Goal: Information Seeking & Learning: Learn about a topic

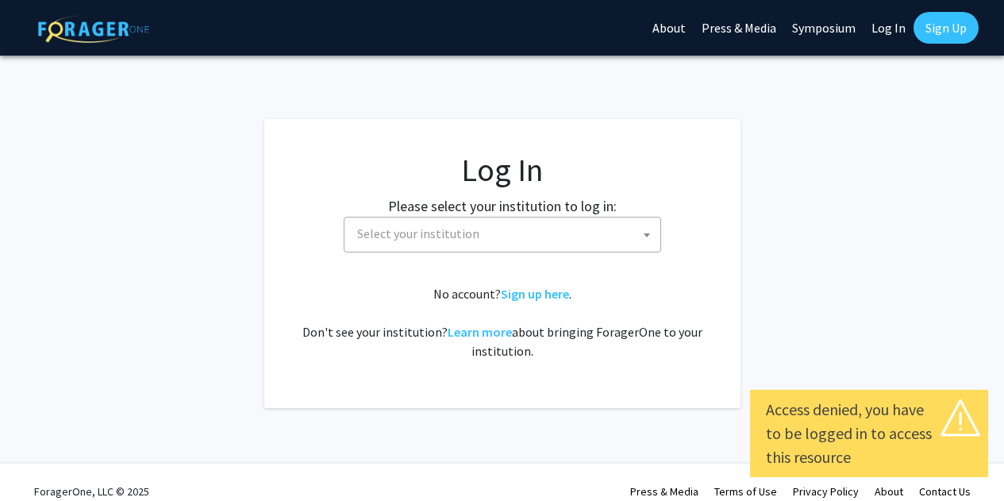
select select
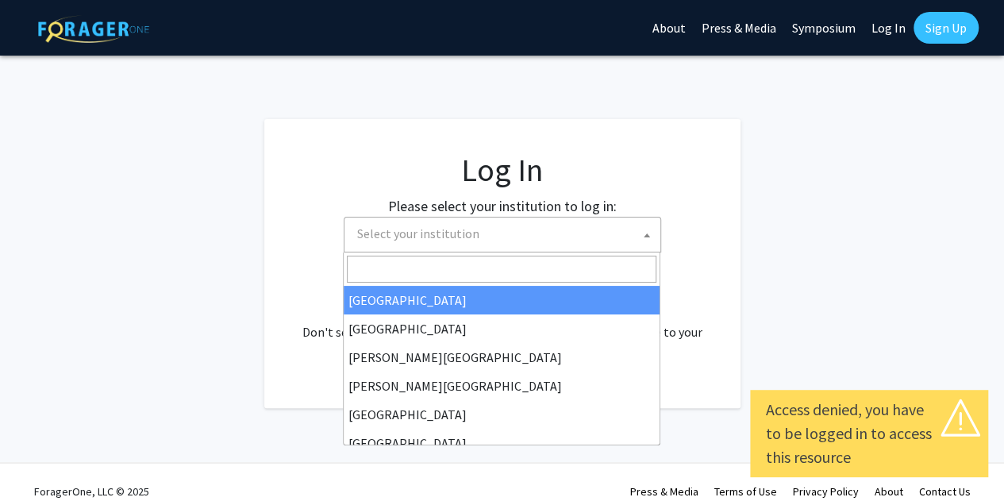
click at [420, 230] on span "Select your institution" at bounding box center [418, 233] width 122 height 16
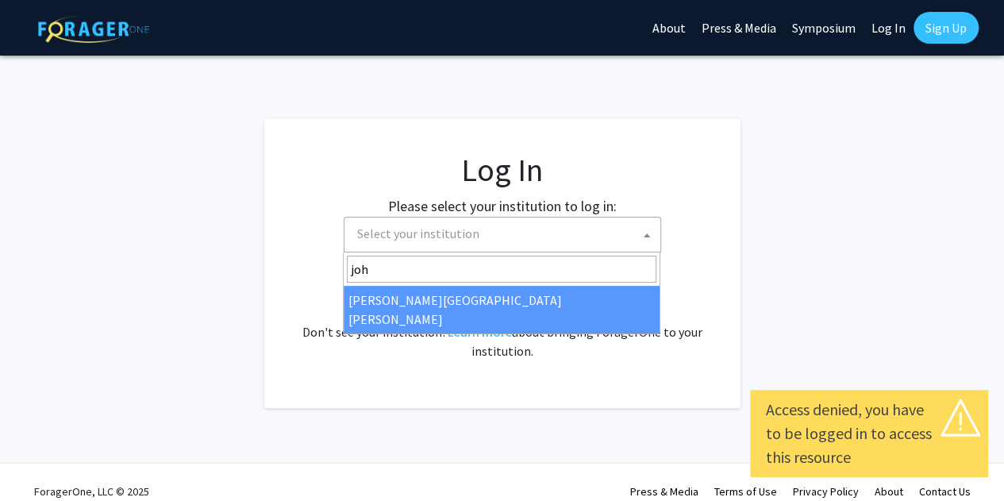
type input "joh"
select select "1"
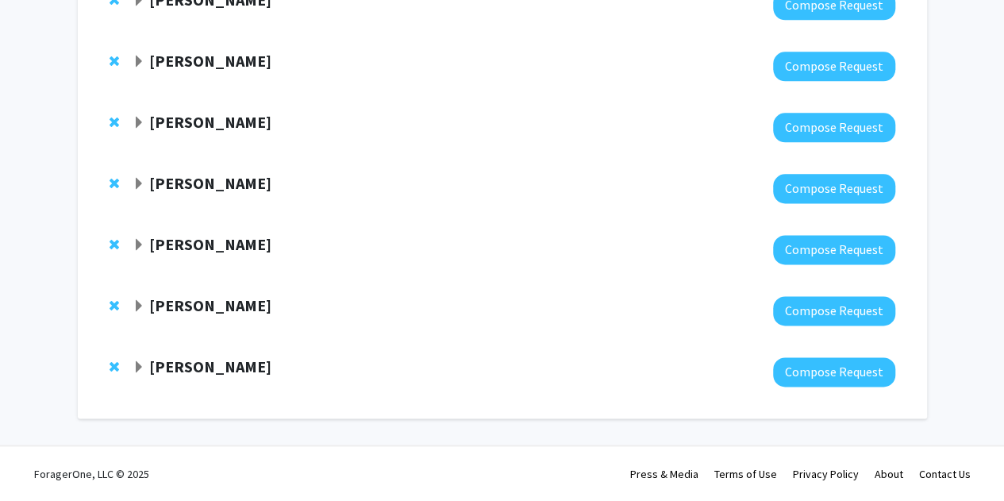
scroll to position [929, 0]
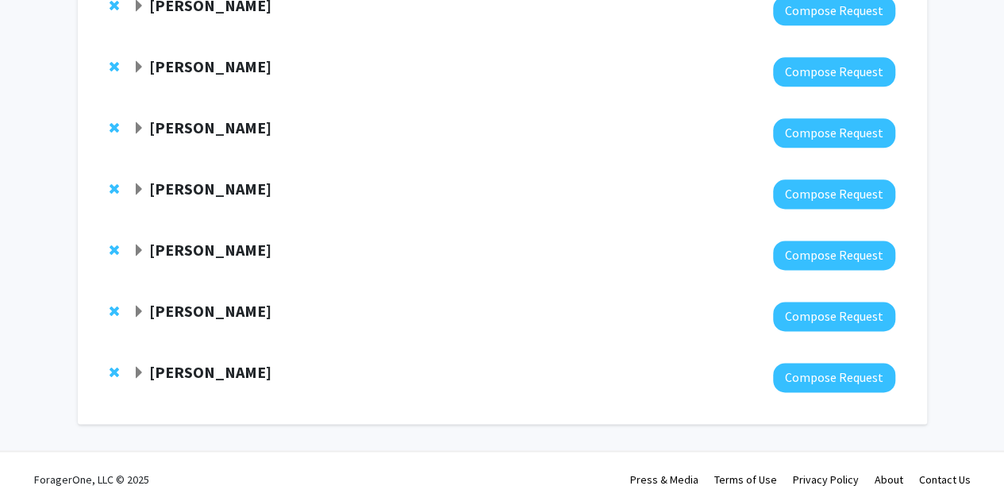
click at [173, 374] on strong "[PERSON_NAME]" at bounding box center [210, 372] width 122 height 20
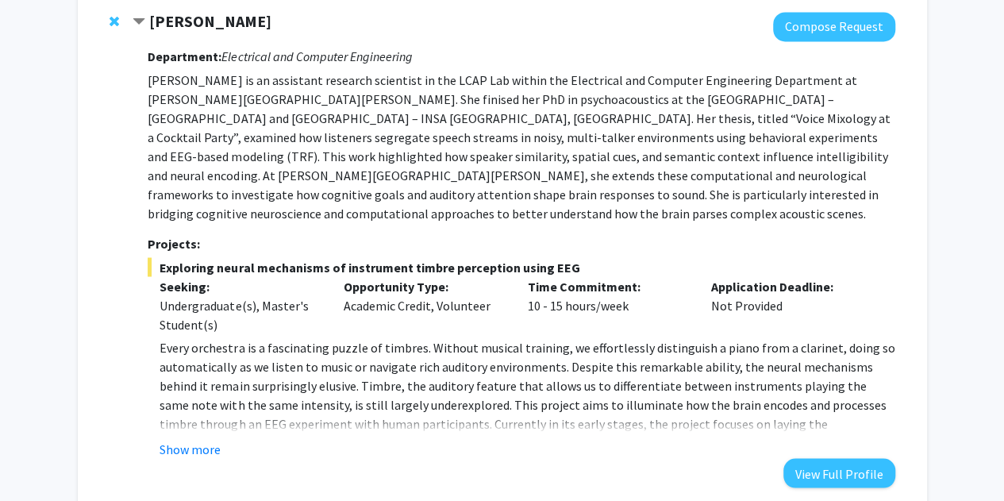
scroll to position [1361, 0]
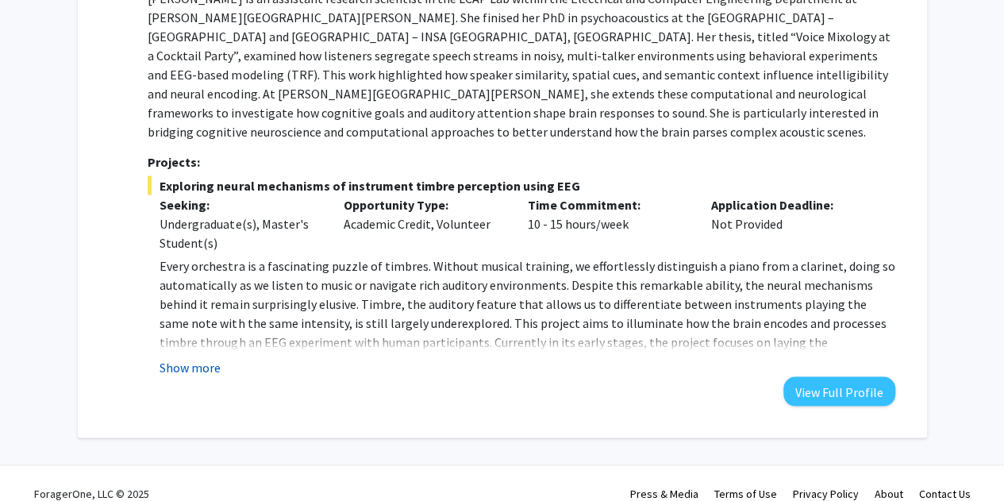
click at [197, 357] on button "Show more" at bounding box center [190, 366] width 61 height 19
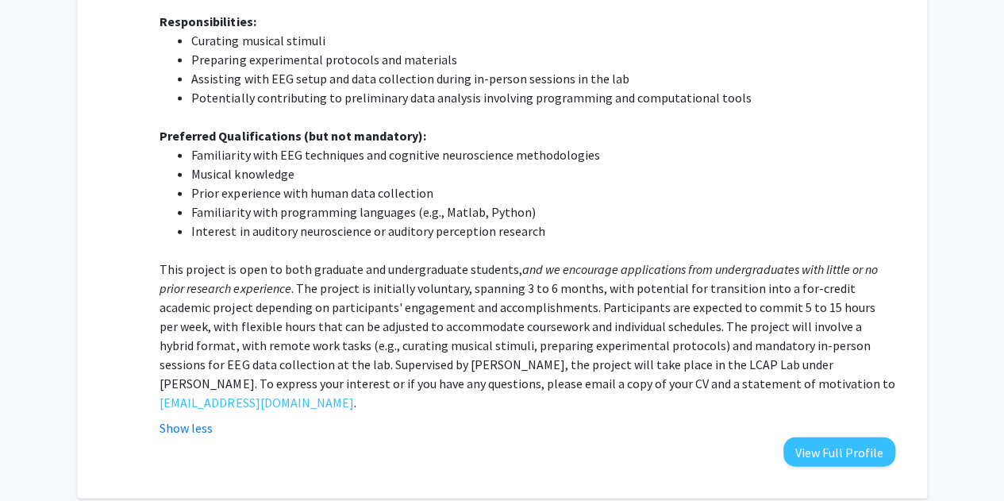
scroll to position [1758, 0]
click at [571, 346] on p "This project is open to both graduate and undergraduate students, and we encour…" at bounding box center [527, 335] width 735 height 152
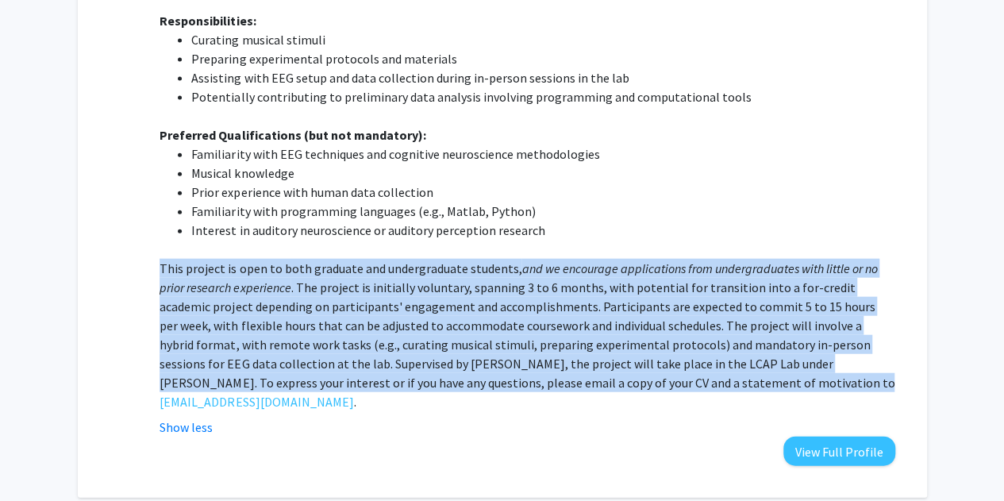
click at [571, 346] on p "This project is open to both graduate and undergraduate students, and we encour…" at bounding box center [527, 335] width 735 height 152
click at [506, 326] on p "This project is open to both graduate and undergraduate students, and we encour…" at bounding box center [527, 335] width 735 height 152
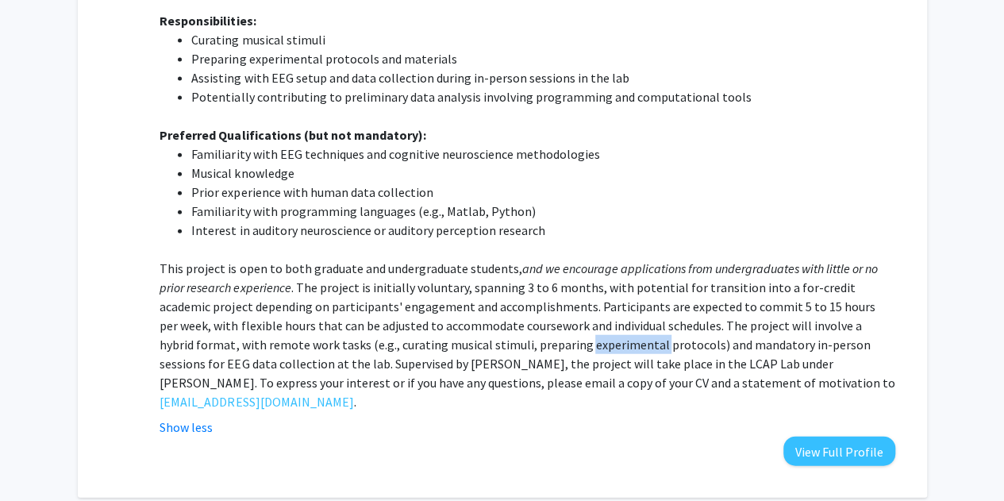
click at [506, 326] on p "This project is open to both graduate and undergraduate students, and we encour…" at bounding box center [527, 335] width 735 height 152
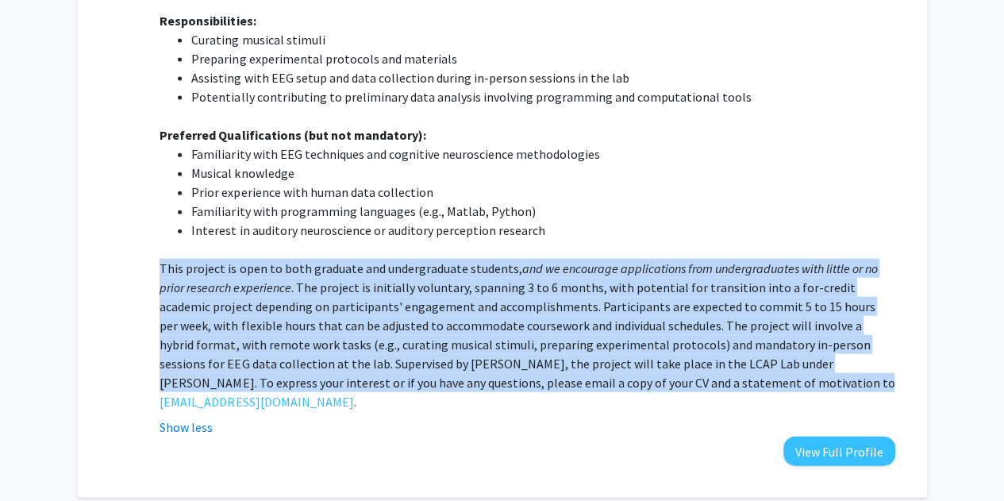
click at [506, 326] on p "This project is open to both graduate and undergraduate students, and we encour…" at bounding box center [527, 335] width 735 height 152
click at [437, 312] on p "This project is open to both graduate and undergraduate students, and we encour…" at bounding box center [527, 335] width 735 height 152
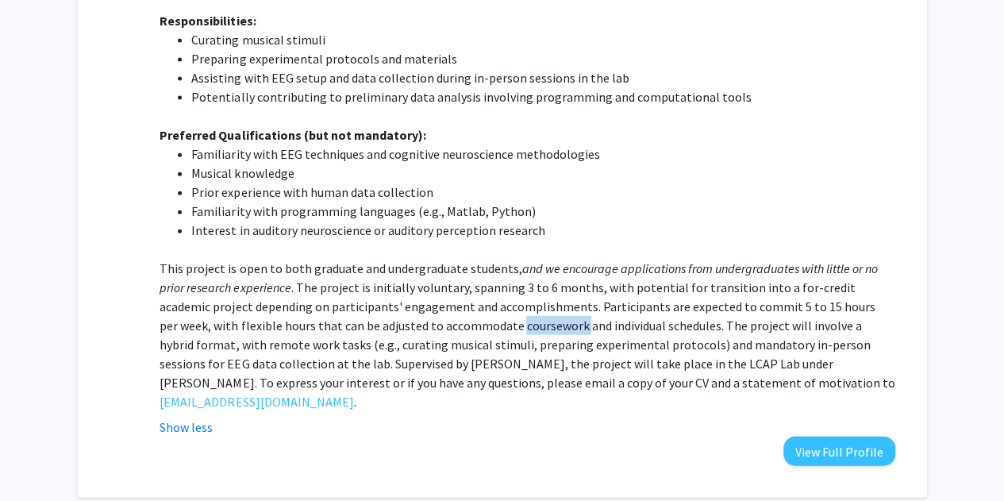
click at [437, 312] on p "This project is open to both graduate and undergraduate students, and we encour…" at bounding box center [527, 335] width 735 height 152
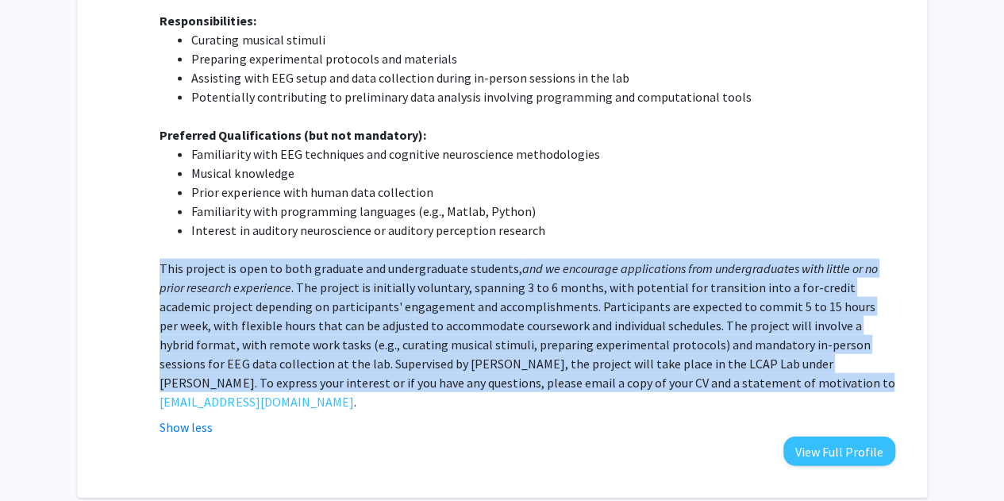
click at [437, 312] on p "This project is open to both graduate and undergraduate students, and we encour…" at bounding box center [527, 335] width 735 height 152
click at [402, 301] on p "This project is open to both graduate and undergraduate students, and we encour…" at bounding box center [527, 335] width 735 height 152
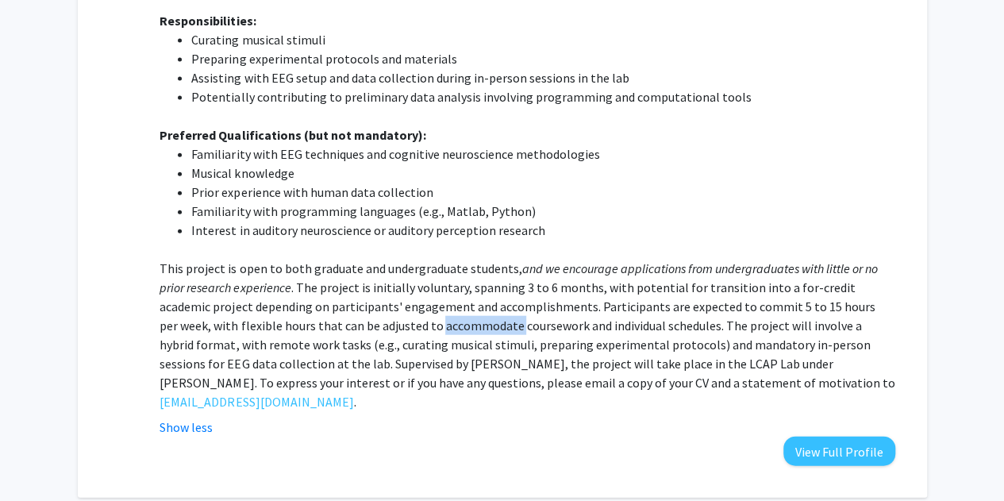
click at [402, 301] on p "This project is open to both graduate and undergraduate students, and we encour…" at bounding box center [527, 335] width 735 height 152
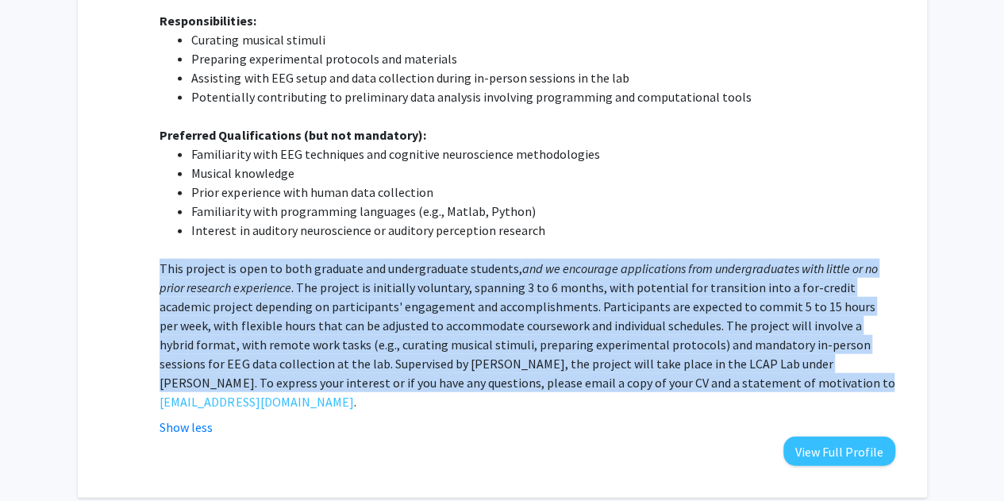
click at [402, 301] on p "This project is open to both graduate and undergraduate students, and we encour…" at bounding box center [527, 335] width 735 height 152
click at [487, 327] on p "This project is open to both graduate and undergraduate students, and we encour…" at bounding box center [527, 335] width 735 height 152
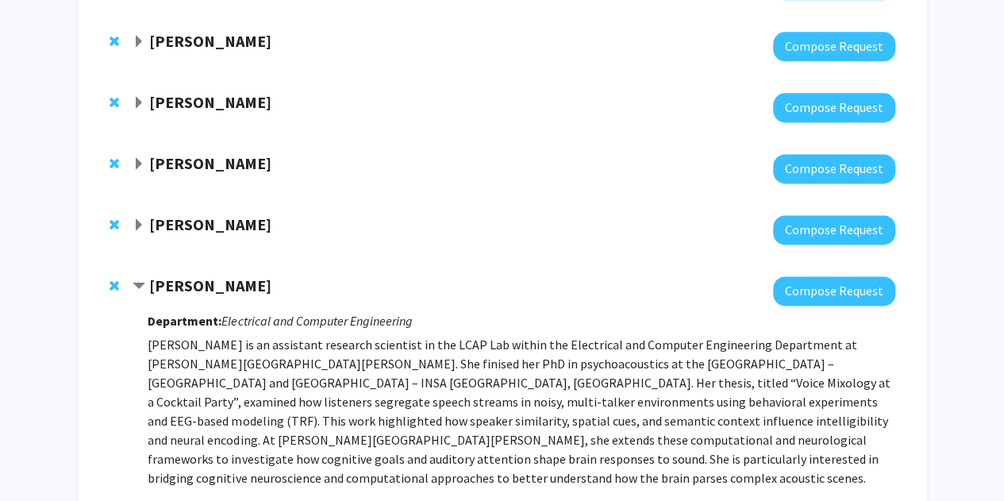
click at [232, 218] on strong "Kunal Parikh" at bounding box center [210, 224] width 122 height 20
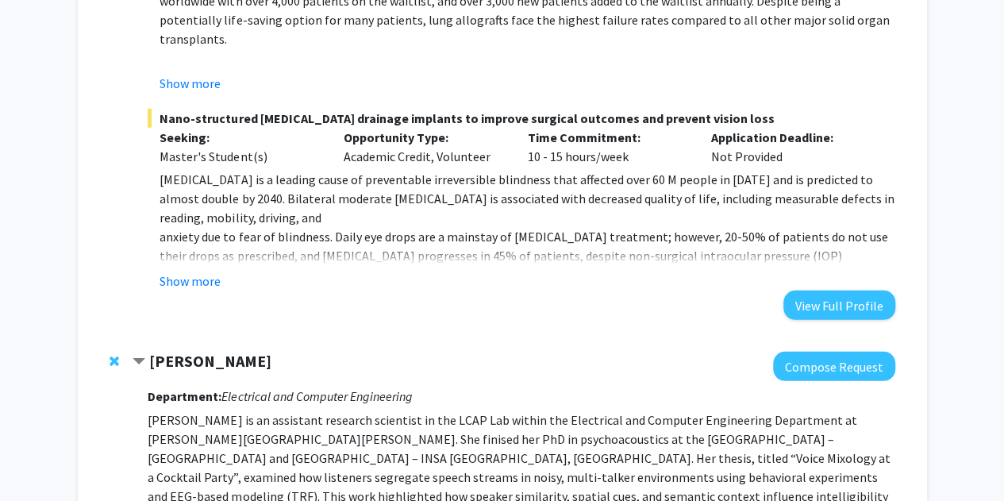
scroll to position [2131, 0]
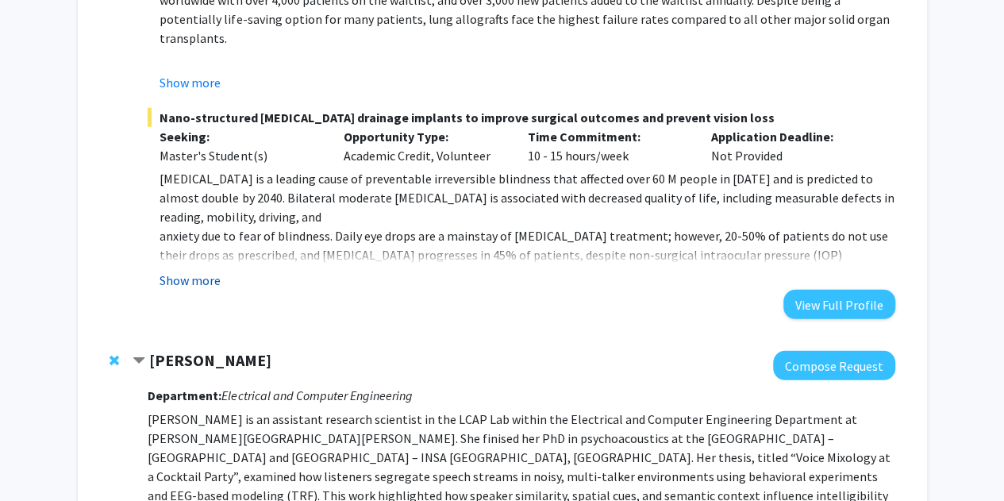
click at [210, 277] on button "Show more" at bounding box center [190, 280] width 61 height 19
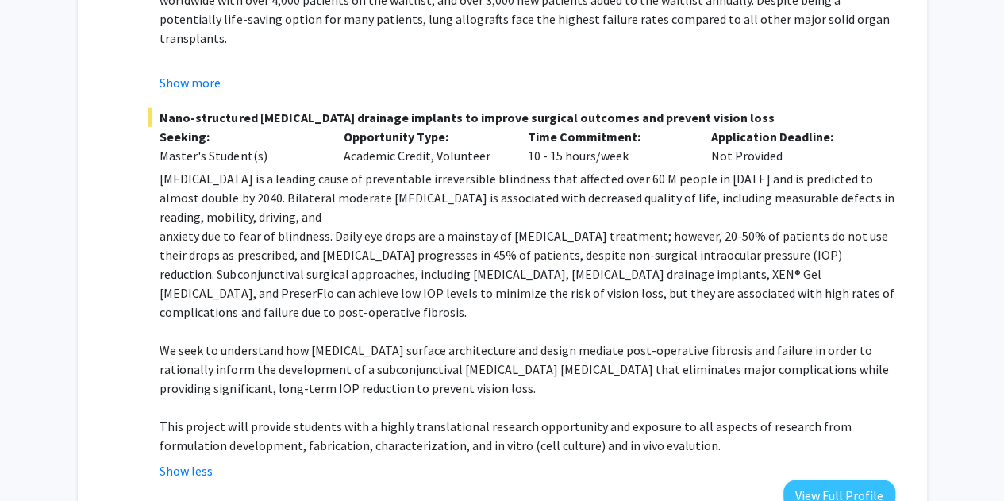
click at [260, 262] on p "anxiety due to fear of blindness. Daily eye drops are a mainstay of glaucoma tr…" at bounding box center [527, 273] width 735 height 95
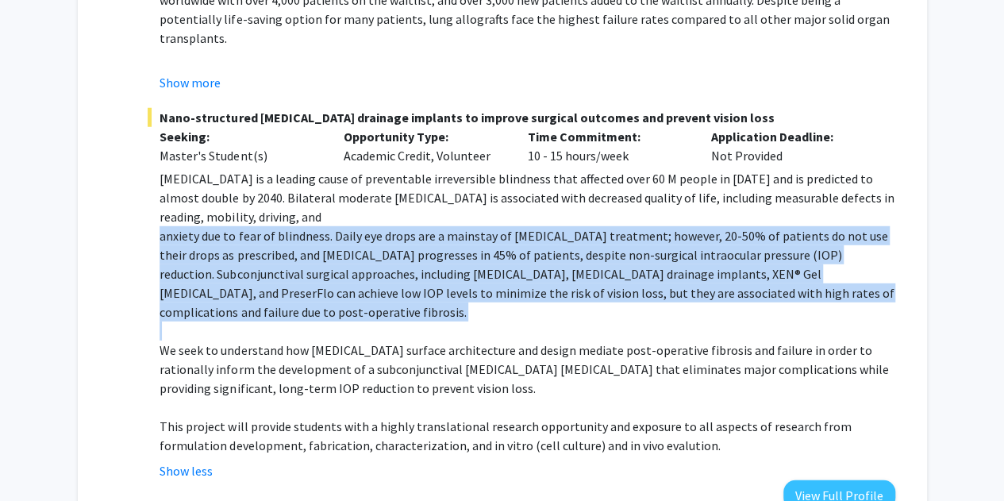
click at [260, 262] on p "anxiety due to fear of blindness. Daily eye drops are a mainstay of glaucoma tr…" at bounding box center [527, 273] width 735 height 95
click at [203, 250] on p "anxiety due to fear of blindness. Daily eye drops are a mainstay of glaucoma tr…" at bounding box center [527, 273] width 735 height 95
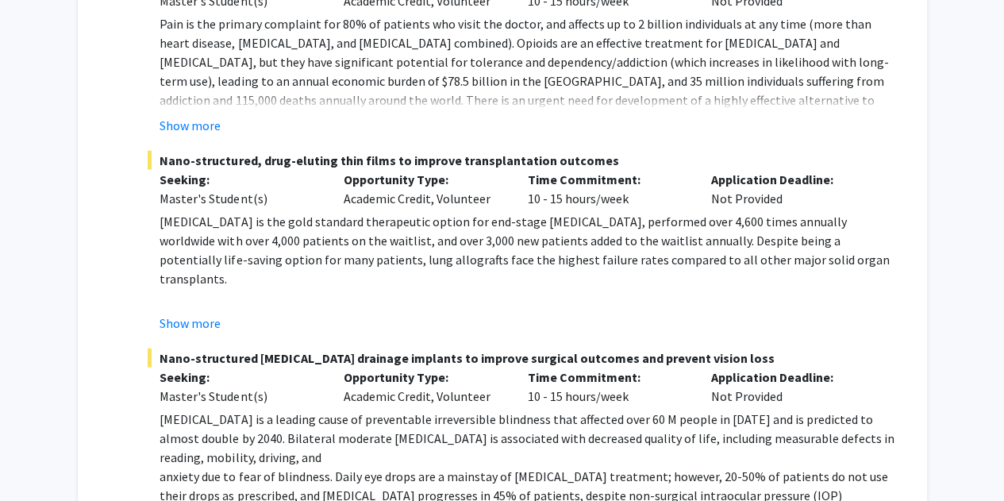
scroll to position [1888, 0]
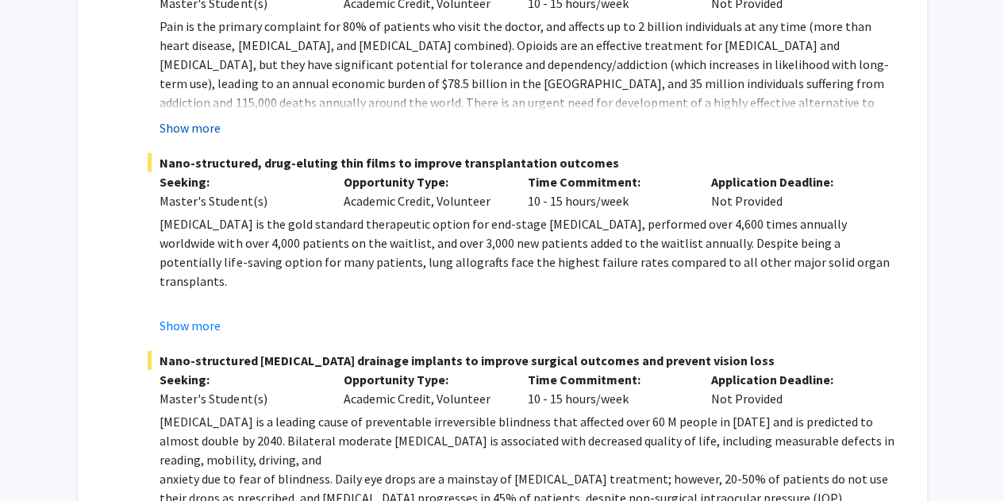
click at [187, 137] on button "Show more" at bounding box center [190, 127] width 61 height 19
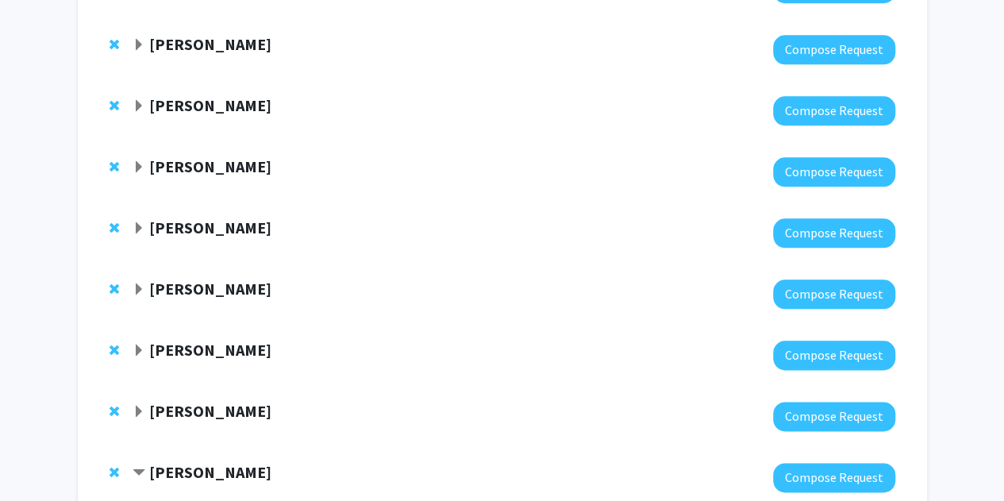
scroll to position [772, 0]
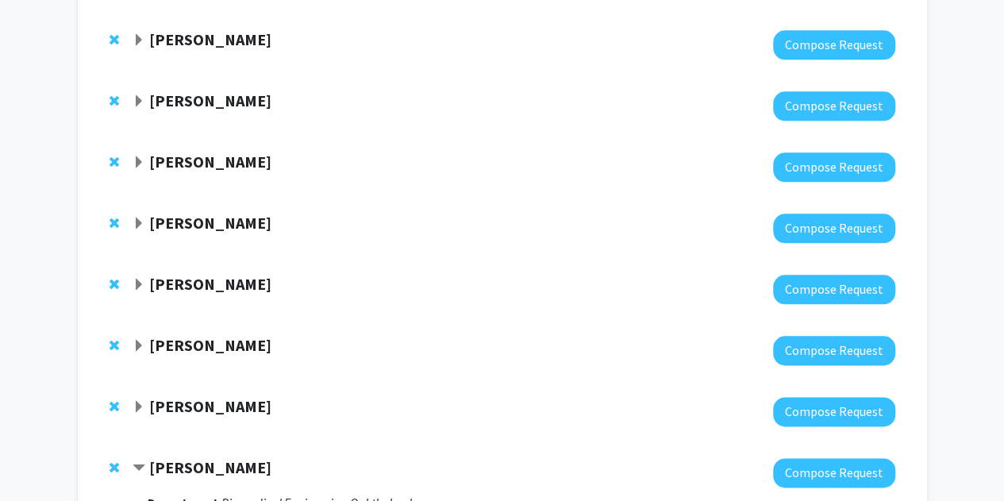
click at [148, 226] on div "Laura Caulfield" at bounding box center [304, 224] width 343 height 20
click at [175, 213] on strong "Laura Caulfield" at bounding box center [210, 223] width 122 height 20
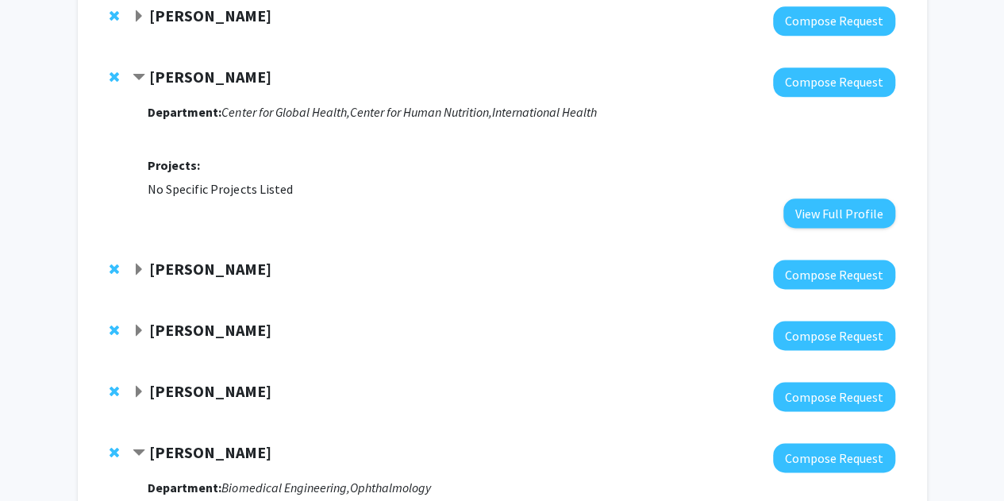
scroll to position [921, 0]
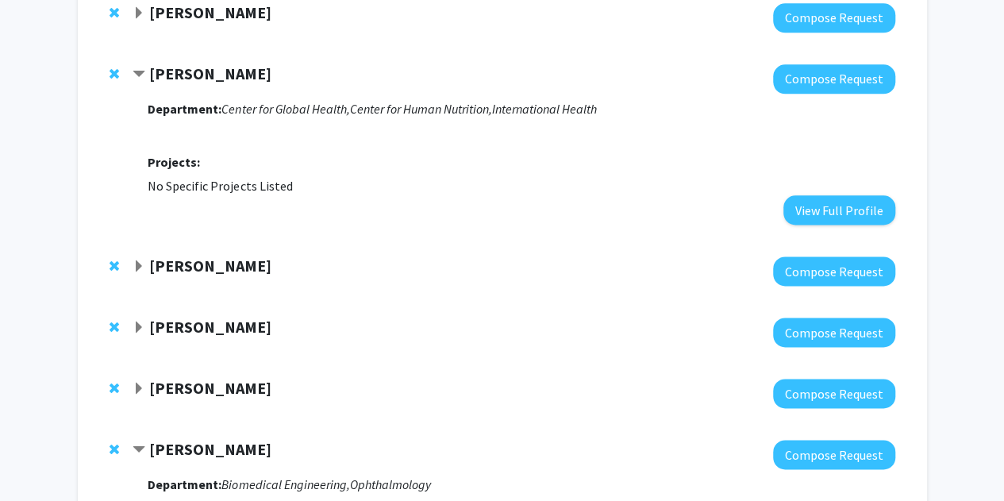
click at [162, 274] on strong "Shyam Biswal" at bounding box center [210, 266] width 122 height 20
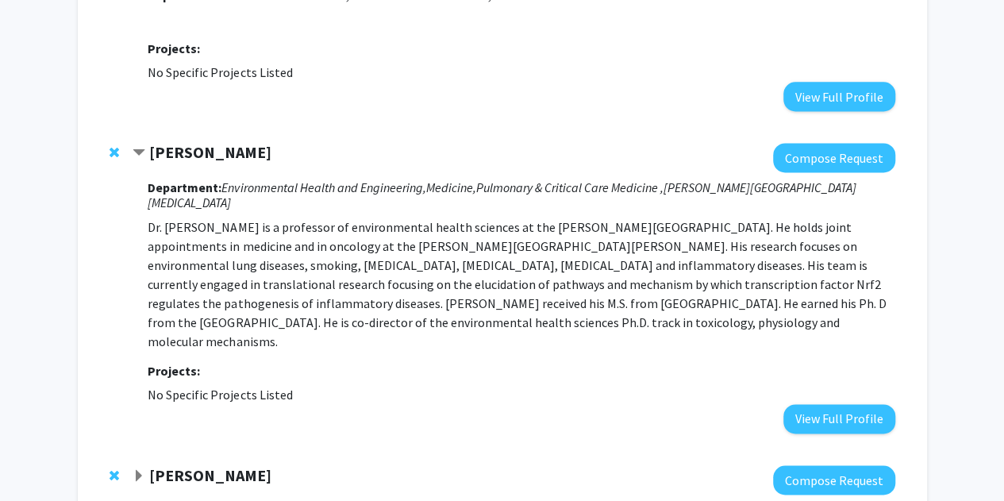
scroll to position [1036, 0]
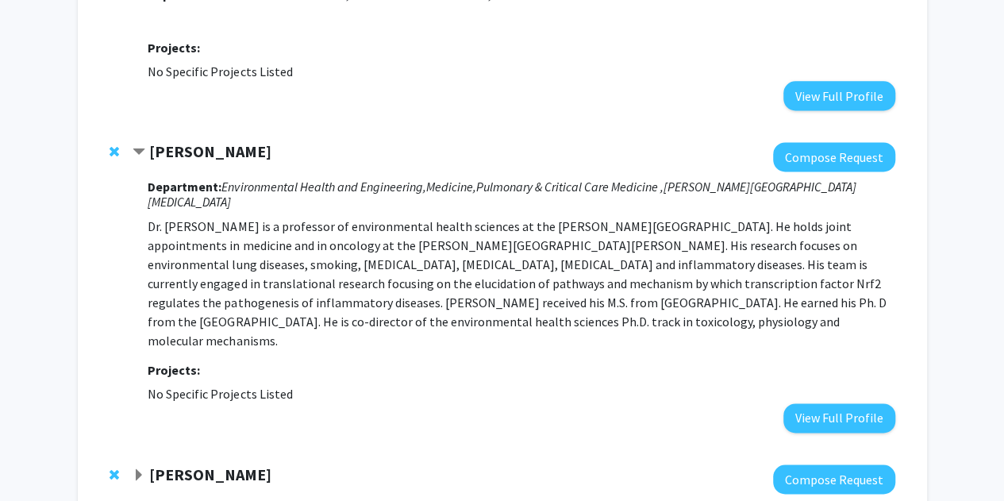
drag, startPoint x: 399, startPoint y: 376, endPoint x: 131, endPoint y: 220, distance: 310.5
click at [131, 220] on div "Shyam Biswal Compose Request Department: Environmental Health and Engineering, …" at bounding box center [503, 287] width 818 height 322
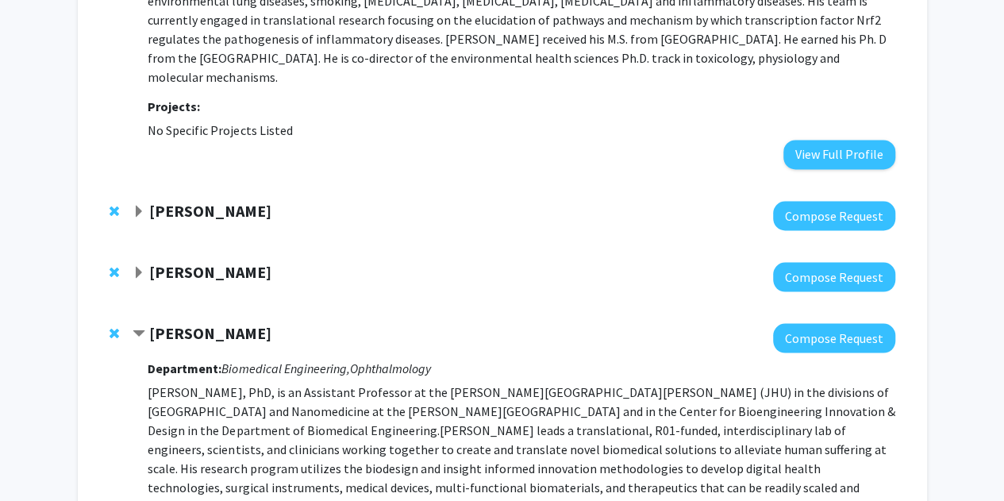
scroll to position [1321, 0]
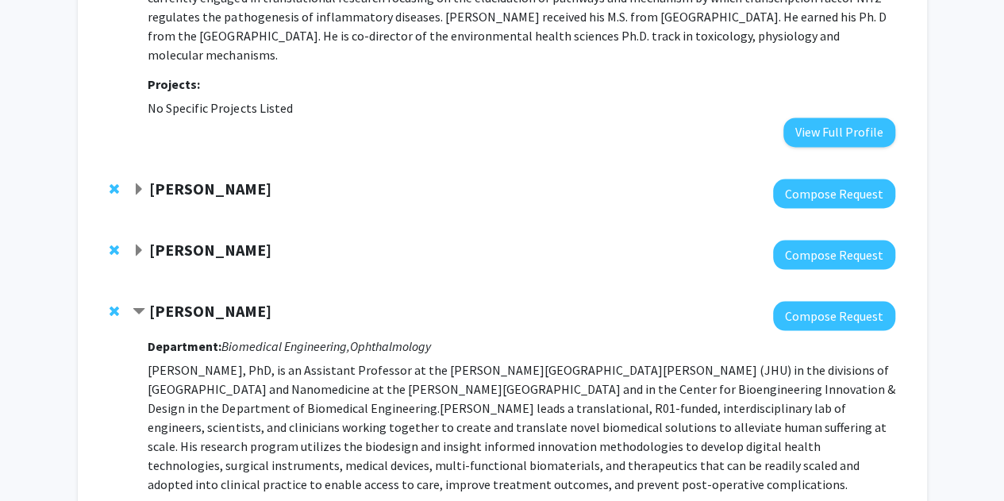
click at [167, 224] on div "Steven Claypool Compose Request" at bounding box center [503, 254] width 818 height 61
click at [163, 239] on strong "Steven Claypool" at bounding box center [210, 249] width 122 height 20
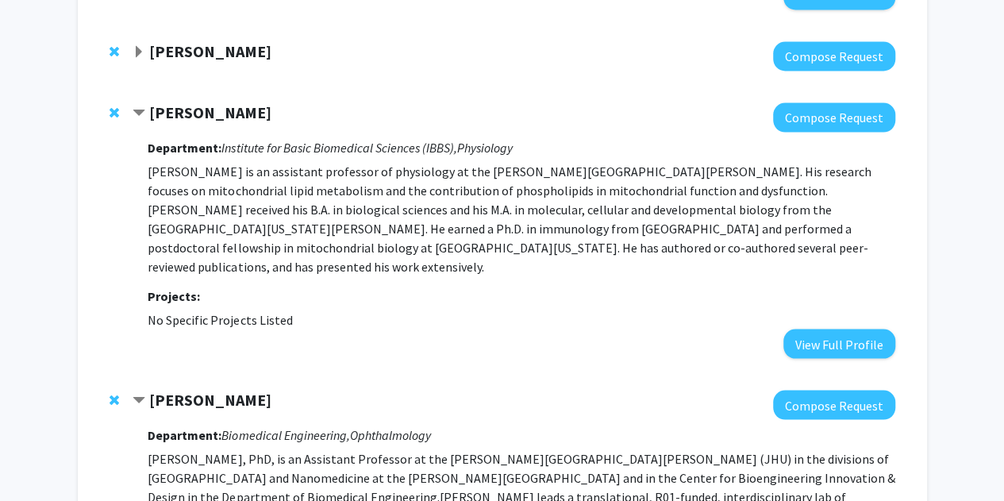
scroll to position [1335, 0]
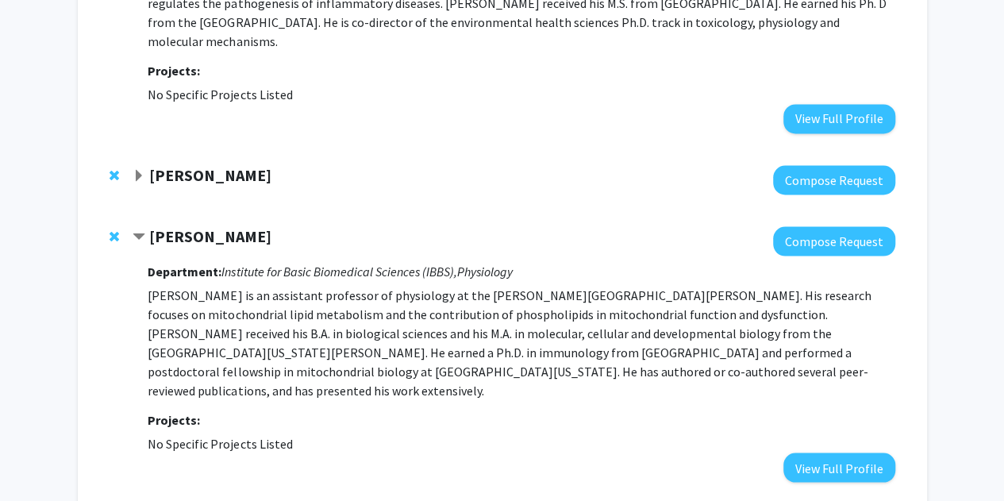
click at [182, 164] on strong "Andrew Holland" at bounding box center [210, 174] width 122 height 20
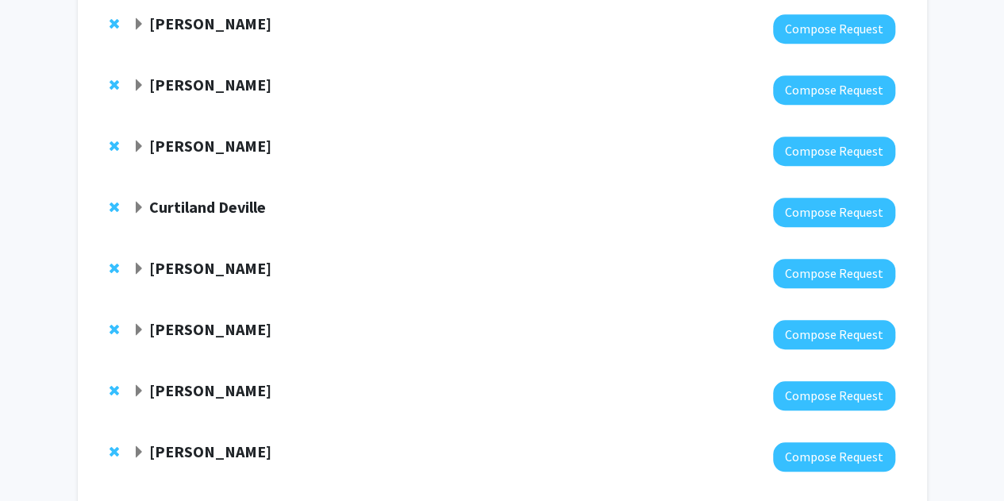
scroll to position [0, 0]
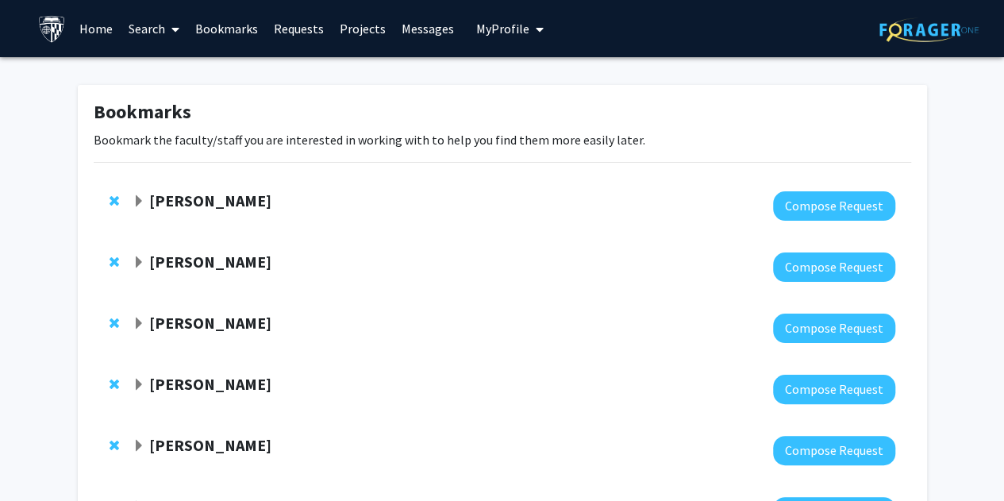
click at [356, 32] on link "Projects" at bounding box center [363, 29] width 62 height 56
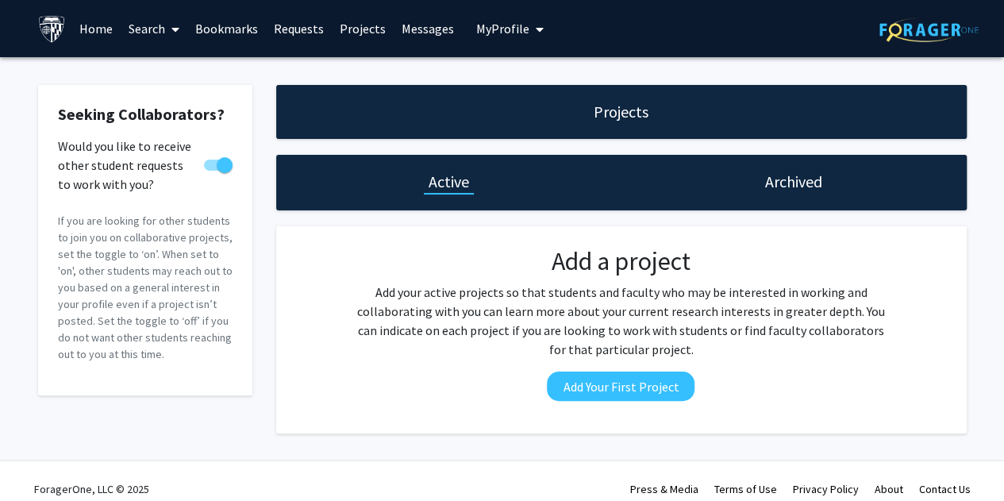
click at [223, 20] on link "Bookmarks" at bounding box center [226, 29] width 79 height 56
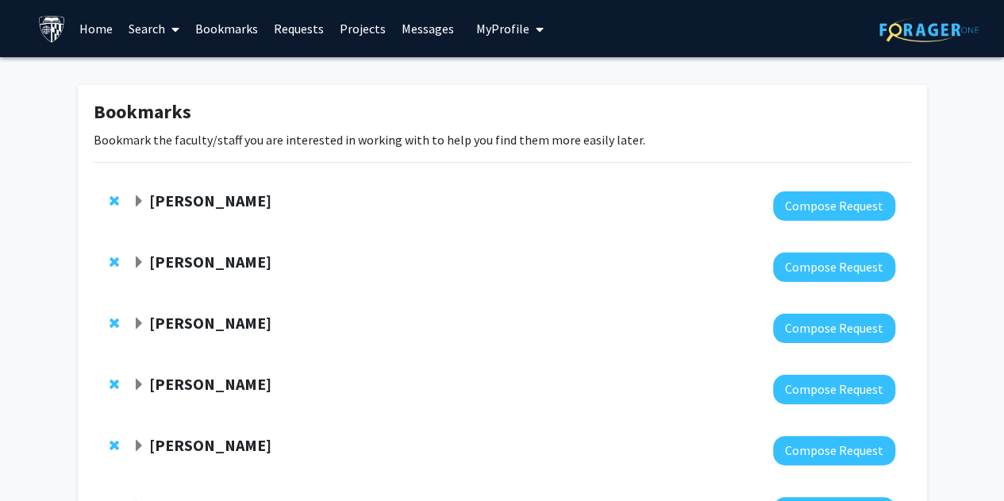
click at [121, 31] on link "Search" at bounding box center [154, 29] width 67 height 56
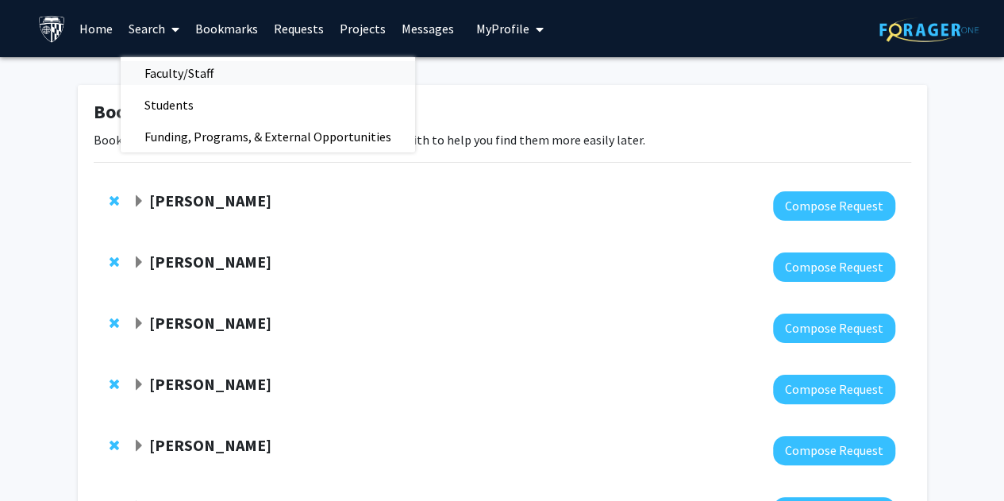
click at [152, 69] on span "Faculty/Staff" at bounding box center [179, 73] width 117 height 32
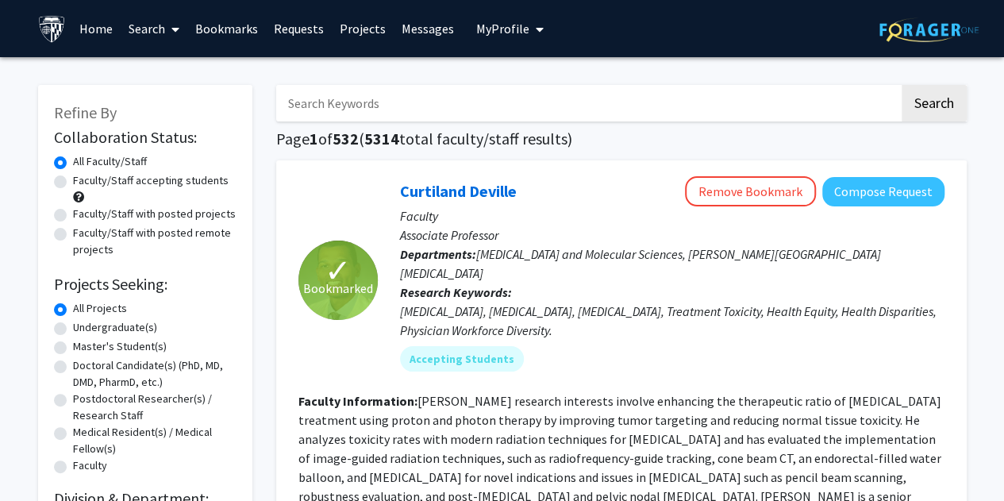
click at [106, 204] on div "Faculty/Staff accepting students" at bounding box center [145, 188] width 183 height 33
click at [98, 215] on label "Faculty/Staff with posted projects" at bounding box center [154, 214] width 163 height 17
click at [83, 215] on input "Faculty/Staff with posted projects" at bounding box center [78, 211] width 10 height 10
radio input "true"
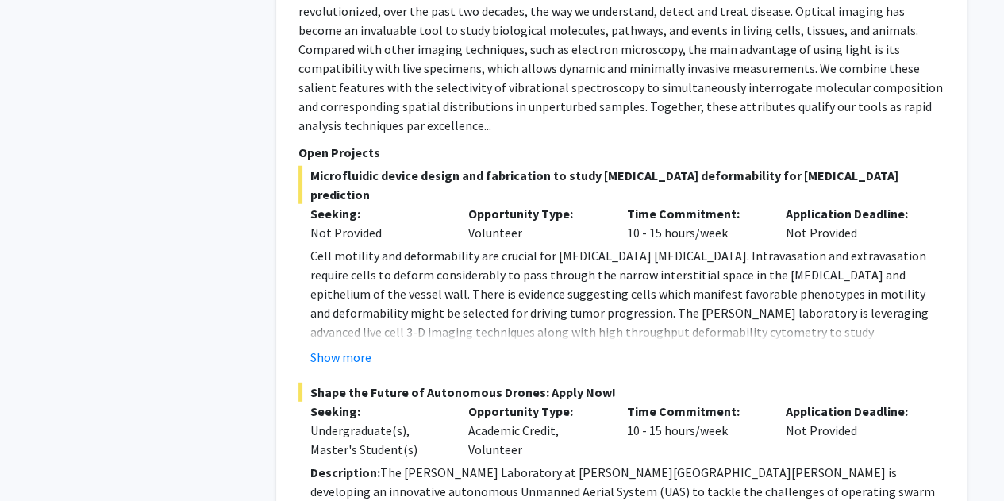
scroll to position [2050, 0]
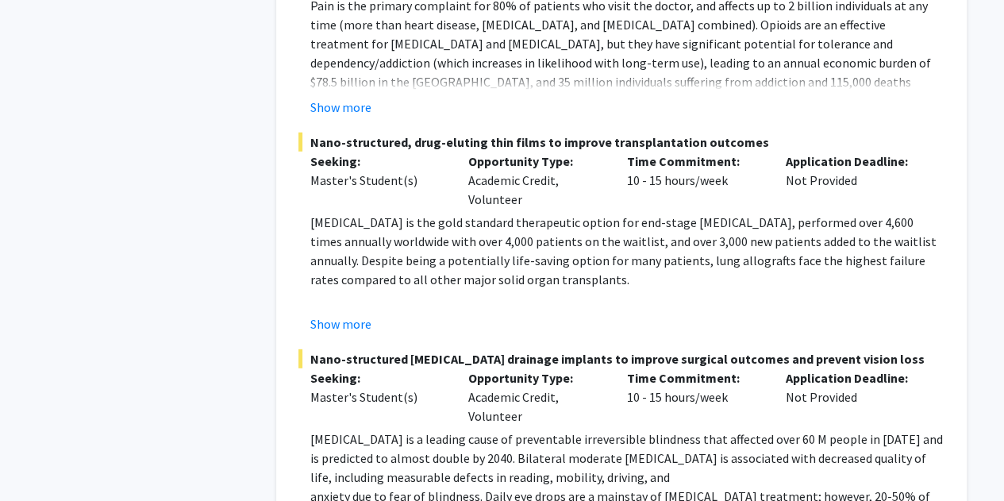
scroll to position [8196, 0]
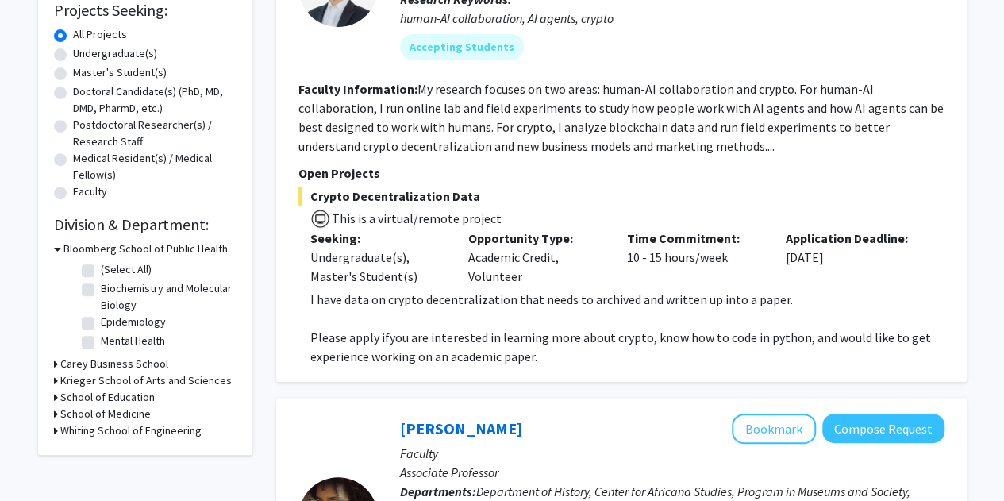
scroll to position [275, 0]
click at [500, 269] on div "Opportunity Type: Academic Credit, Volunteer" at bounding box center [535, 256] width 159 height 57
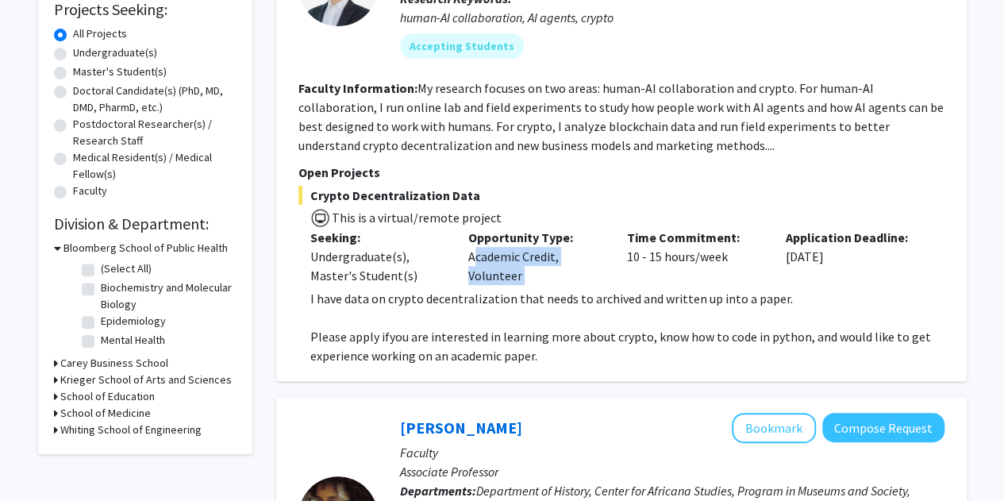
click at [500, 269] on div "Opportunity Type: Academic Credit, Volunteer" at bounding box center [535, 256] width 159 height 57
click at [417, 300] on span "I have data on crypto decentralization that needs to archived and written up in…" at bounding box center [551, 298] width 483 height 16
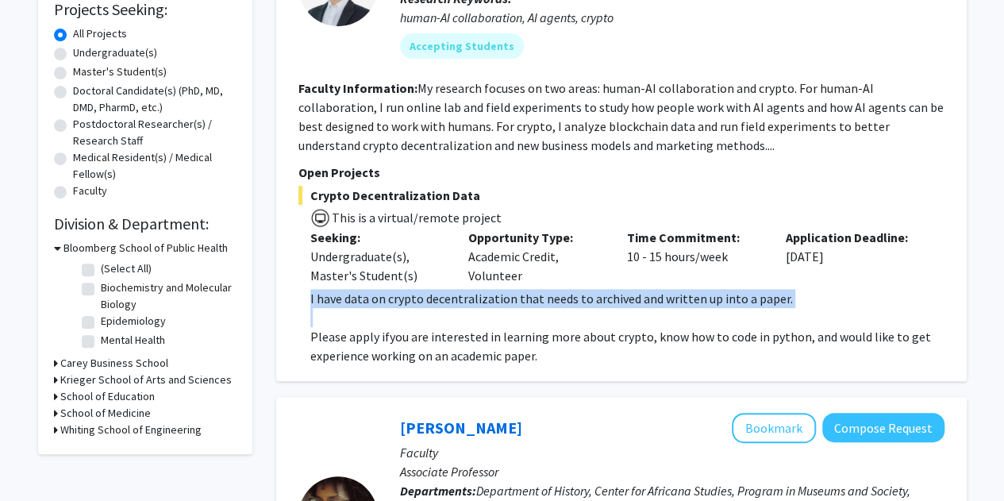
click at [417, 300] on span "I have data on crypto decentralization that needs to archived and written up in…" at bounding box center [551, 298] width 483 height 16
click at [367, 308] on p at bounding box center [627, 317] width 634 height 19
drag, startPoint x: 606, startPoint y: 358, endPoint x: 332, endPoint y: 294, distance: 281.3
click at [332, 294] on div "I have data on crypto decentralization that needs to archived and written up in…" at bounding box center [627, 327] width 634 height 76
click at [332, 294] on span "I have data on crypto decentralization that needs to archived and written up in…" at bounding box center [551, 298] width 483 height 16
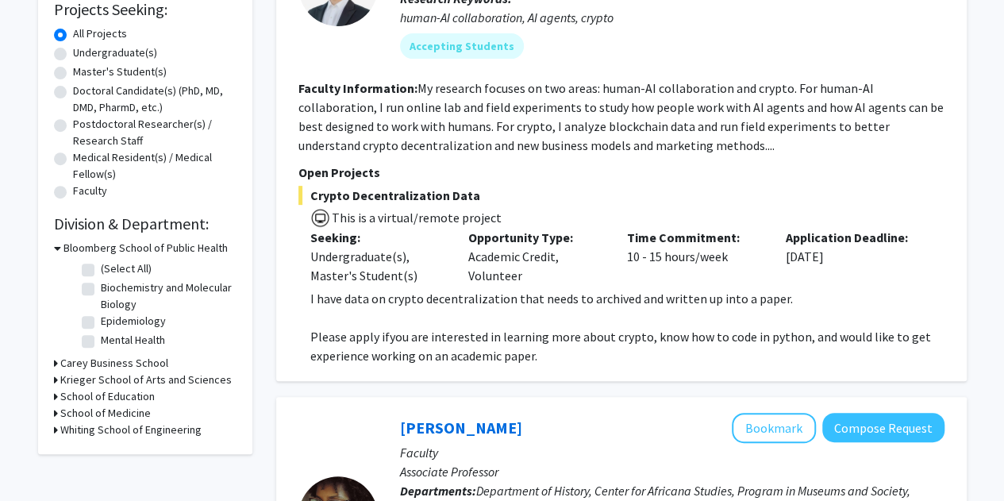
click at [332, 294] on span "I have data on crypto decentralization that needs to archived and written up in…" at bounding box center [551, 298] width 483 height 16
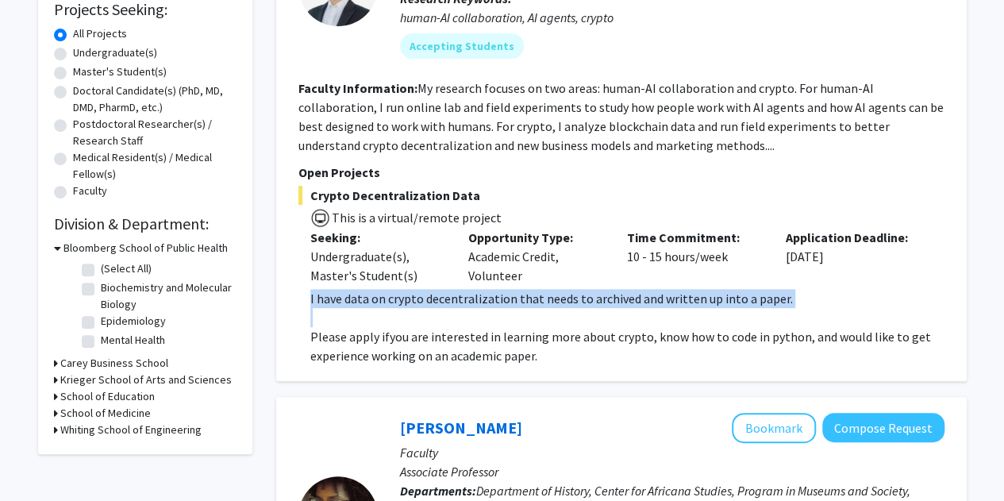
click at [332, 294] on span "I have data on crypto decentralization that needs to archived and written up in…" at bounding box center [551, 298] width 483 height 16
click at [408, 310] on p at bounding box center [627, 317] width 634 height 19
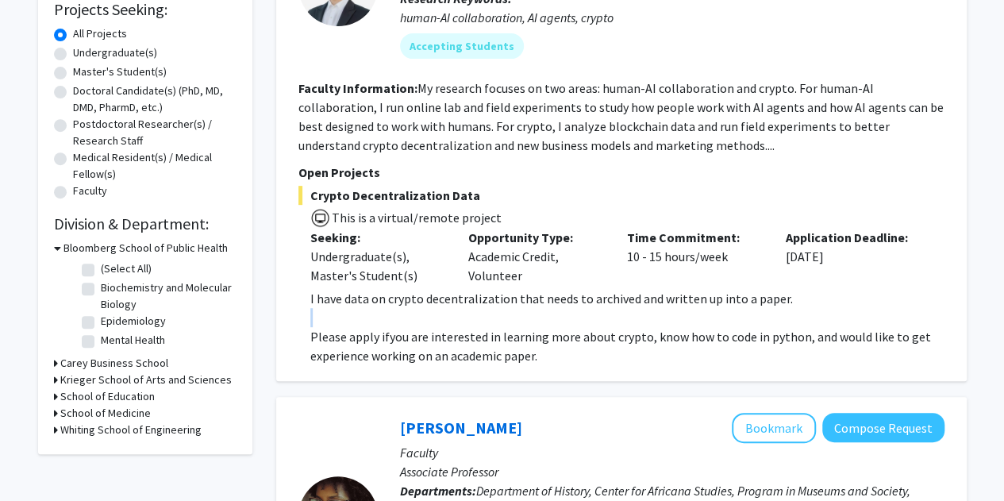
click at [408, 310] on p at bounding box center [627, 317] width 634 height 19
click at [380, 306] on span "I have data on crypto decentralization that needs to archived and written up in…" at bounding box center [551, 298] width 483 height 16
click at [417, 302] on span "I have data on crypto decentralization that needs to archived and written up in…" at bounding box center [551, 298] width 483 height 16
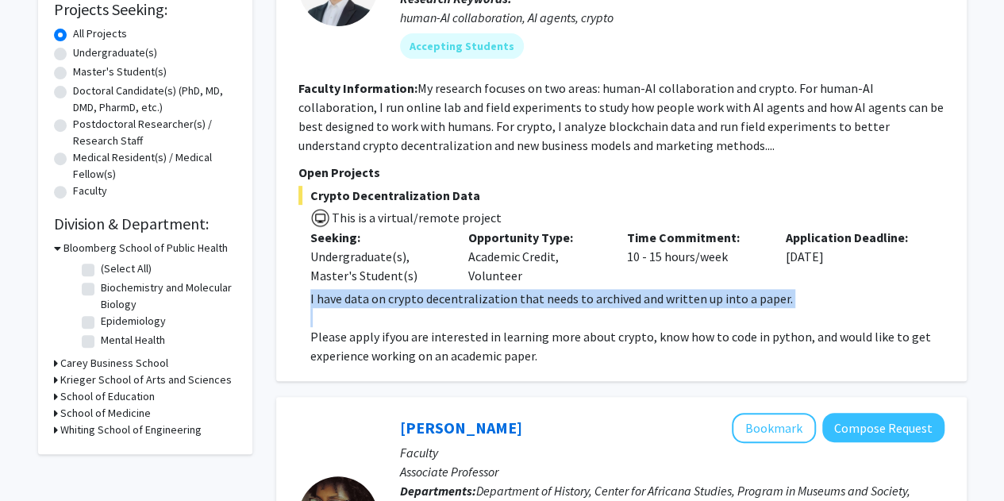
click at [417, 302] on span "I have data on crypto decentralization that needs to archived and written up in…" at bounding box center [551, 298] width 483 height 16
click at [397, 287] on div "Crypto Decentralization Data This is a virtual/remote project Seeking: Undergra…" at bounding box center [621, 275] width 646 height 179
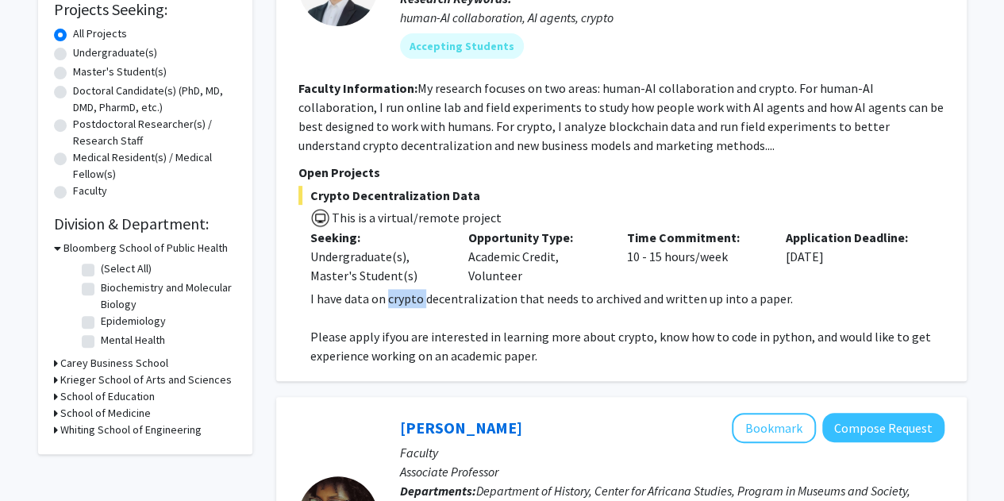
click at [397, 287] on div "Crypto Decentralization Data This is a virtual/remote project Seeking: Undergra…" at bounding box center [621, 275] width 646 height 179
click at [385, 262] on div "Undergraduate(s), Master's Student(s)" at bounding box center [377, 266] width 135 height 38
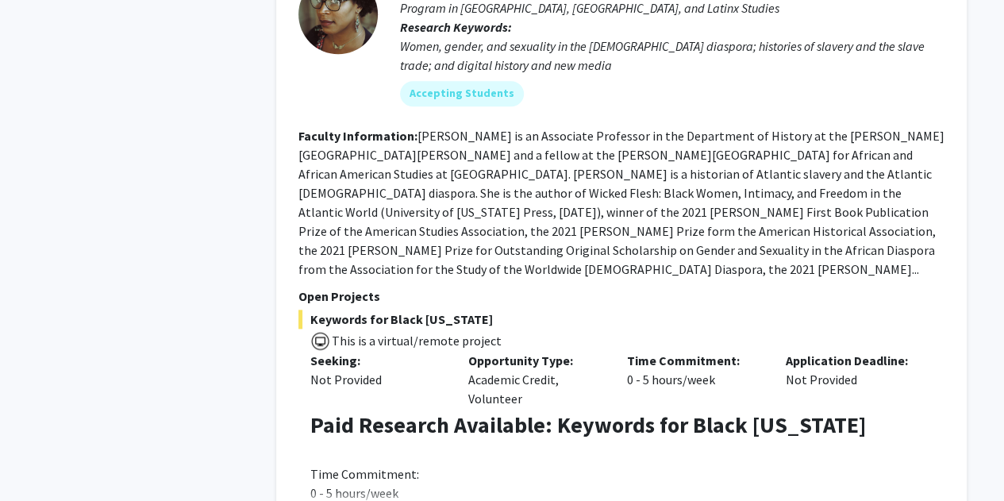
scroll to position [813, 0]
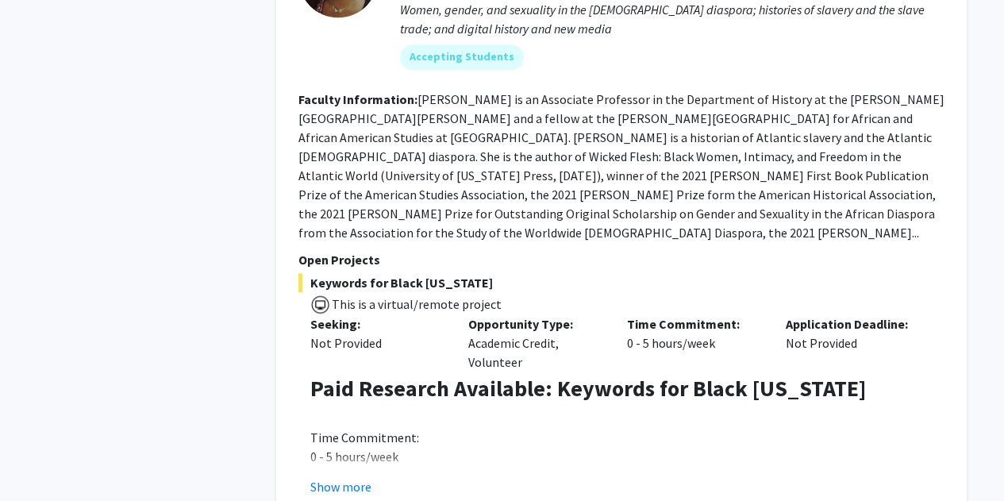
click at [481, 184] on section "Faculty Information: Jessica Marie Johnson is an Associate Professor in the Dep…" at bounding box center [621, 166] width 646 height 152
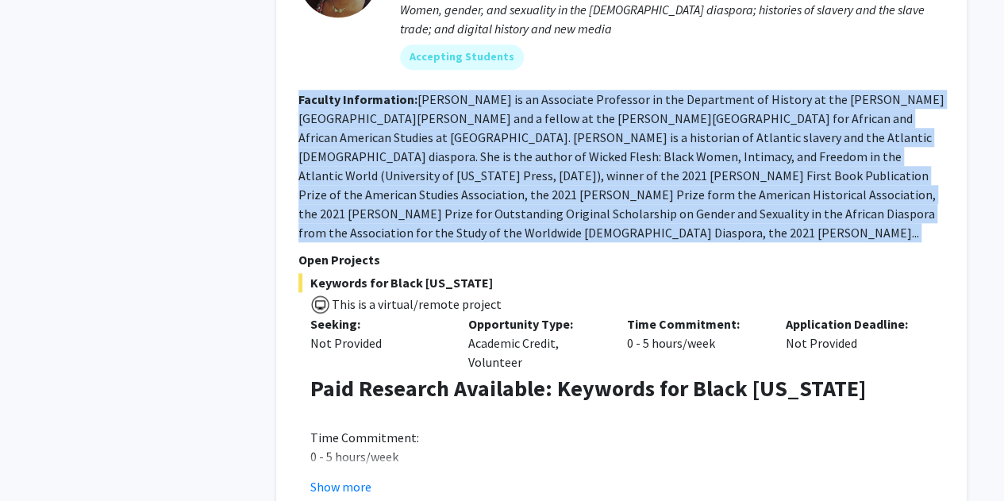
click at [481, 184] on section "Faculty Information: Jessica Marie Johnson is an Associate Professor in the Dep…" at bounding box center [621, 166] width 646 height 152
click at [406, 153] on fg-read-more "Jessica Marie Johnson is an Associate Professor in the Department of History at…" at bounding box center [621, 165] width 646 height 149
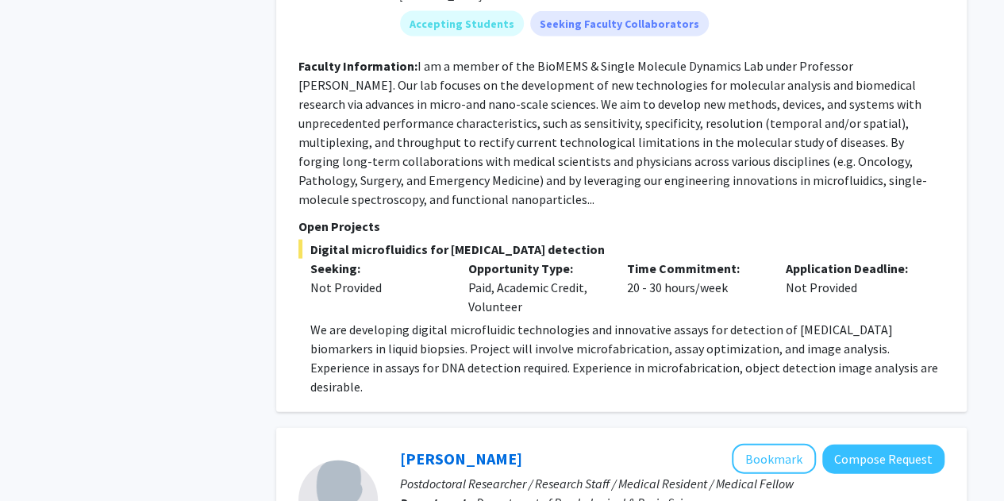
scroll to position [1498, 0]
click at [346, 146] on fg-read-more "I am a member of the BioMEMS & Single Molecule Dynamics Lab under Professor Jef…" at bounding box center [612, 130] width 629 height 149
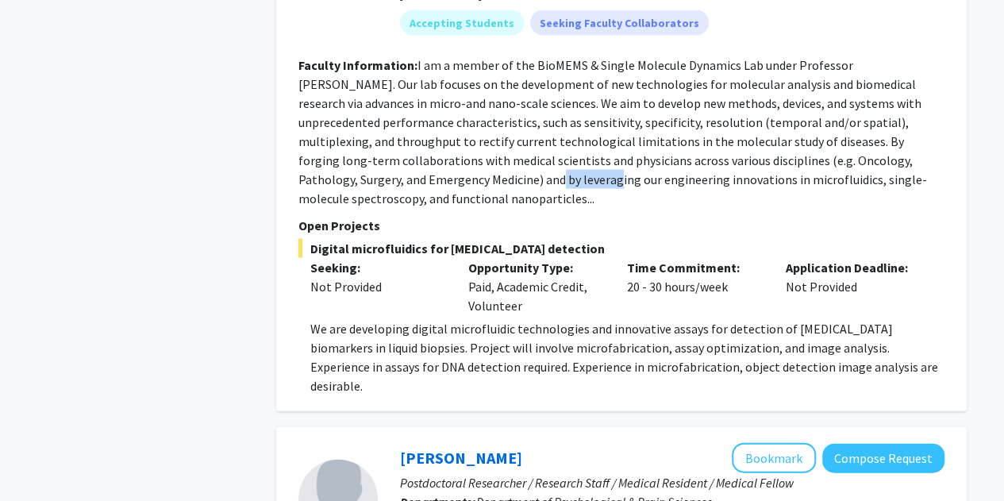
click at [346, 146] on fg-read-more "I am a member of the BioMEMS & Single Molecule Dynamics Lab under Professor Jef…" at bounding box center [612, 130] width 629 height 149
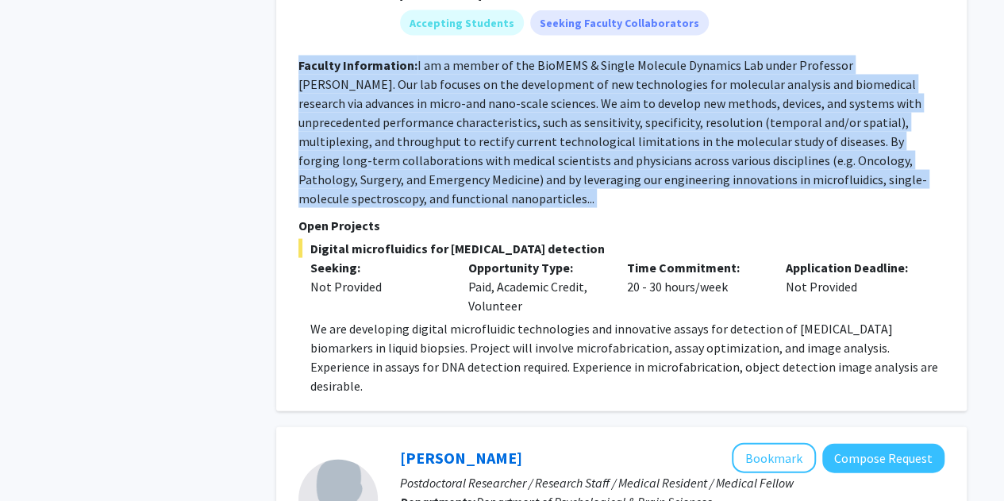
click at [346, 146] on fg-read-more "I am a member of the BioMEMS & Single Molecule Dynamics Lab under Professor Jef…" at bounding box center [612, 130] width 629 height 149
click at [306, 113] on fg-read-more "I am a member of the BioMEMS & Single Molecule Dynamics Lab under Professor Jef…" at bounding box center [612, 130] width 629 height 149
drag, startPoint x: 283, startPoint y: 30, endPoint x: 951, endPoint y: 155, distance: 679.8
click at [951, 155] on div "Chrissy O'Keefe Bookmark Compose Request Faculty Postdoctoral Fellow, Wang Lab …" at bounding box center [621, 126] width 691 height 567
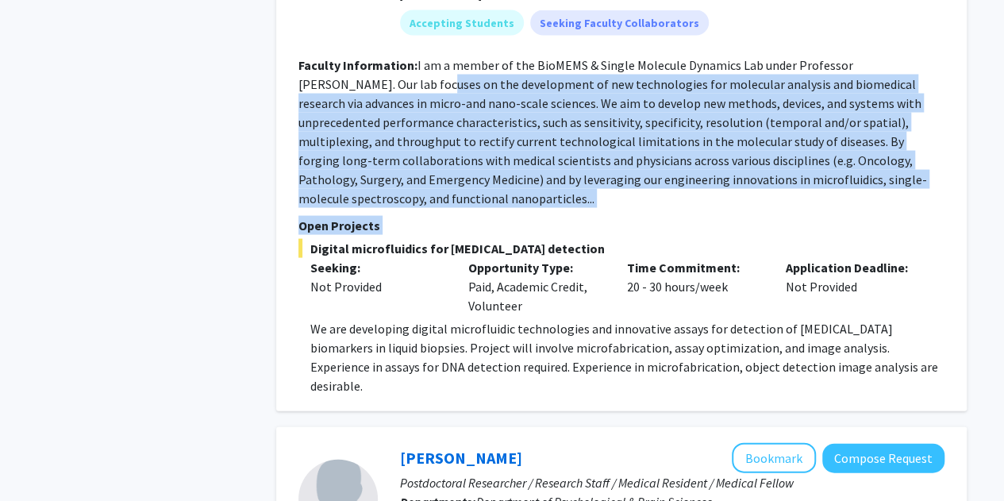
drag, startPoint x: 951, startPoint y: 155, endPoint x: 336, endPoint y: 37, distance: 626.4
click at [336, 37] on div "Chrissy O'Keefe Bookmark Compose Request Faculty Postdoctoral Fellow, Wang Lab …" at bounding box center [621, 126] width 691 height 567
click at [336, 56] on fg-read-more "I am a member of the BioMEMS & Single Molecule Dynamics Lab under Professor Jef…" at bounding box center [612, 130] width 629 height 149
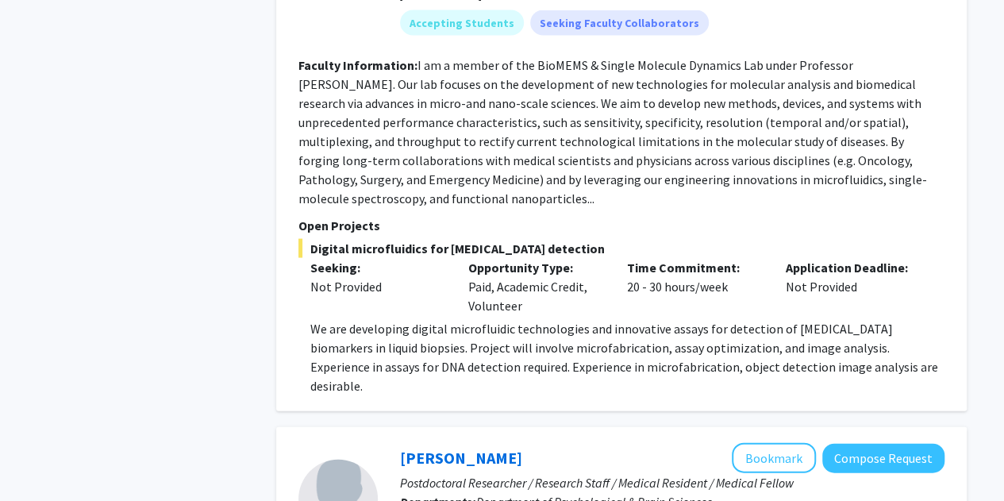
scroll to position [1869, 0]
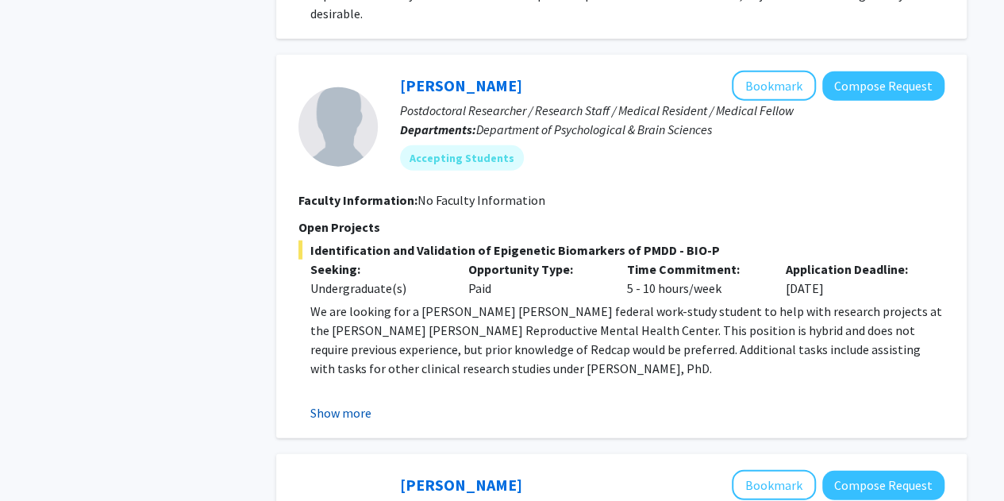
click at [340, 403] on button "Show more" at bounding box center [340, 412] width 61 height 19
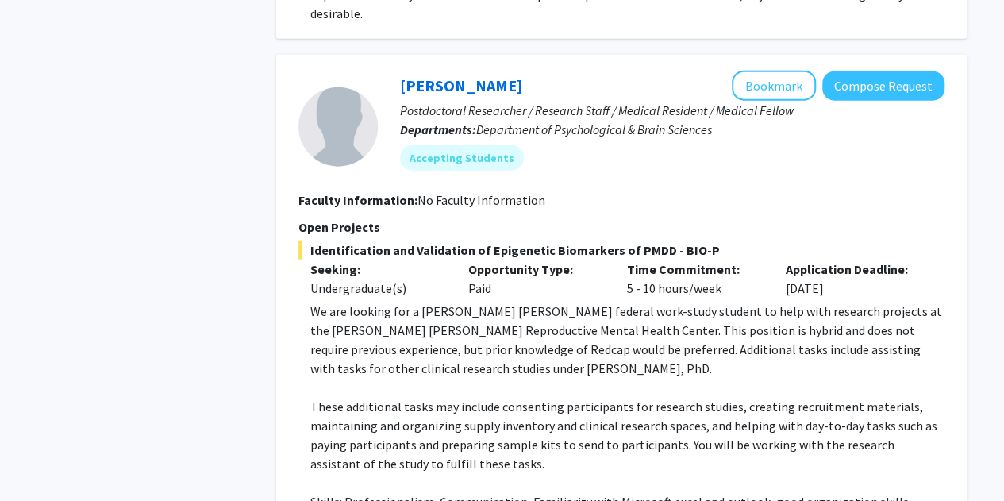
click at [390, 378] on p at bounding box center [627, 387] width 634 height 19
click at [344, 302] on p "We are looking for a Johns Hopkins federal work-study student to help with rese…" at bounding box center [627, 340] width 634 height 76
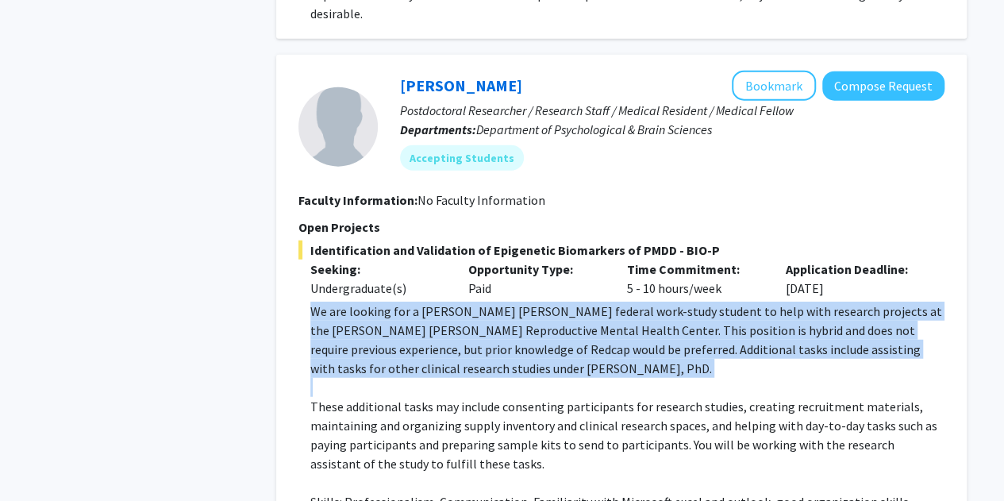
click at [344, 302] on p "We are looking for a Johns Hopkins federal work-study student to help with rese…" at bounding box center [627, 340] width 634 height 76
click at [402, 378] on p at bounding box center [627, 387] width 634 height 19
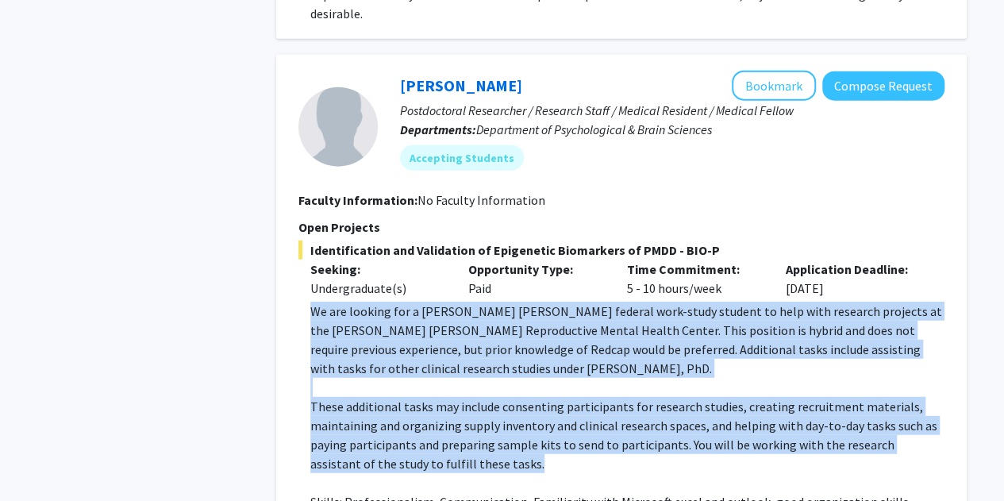
drag, startPoint x: 300, startPoint y: 231, endPoint x: 663, endPoint y: 383, distance: 393.1
click at [663, 383] on fg-read-more "We are looking for a Johns Hopkins federal work-study student to help with rese…" at bounding box center [621, 457] width 646 height 311
click at [663, 397] on p "These additional tasks may include consenting participants for research studies…" at bounding box center [627, 435] width 634 height 76
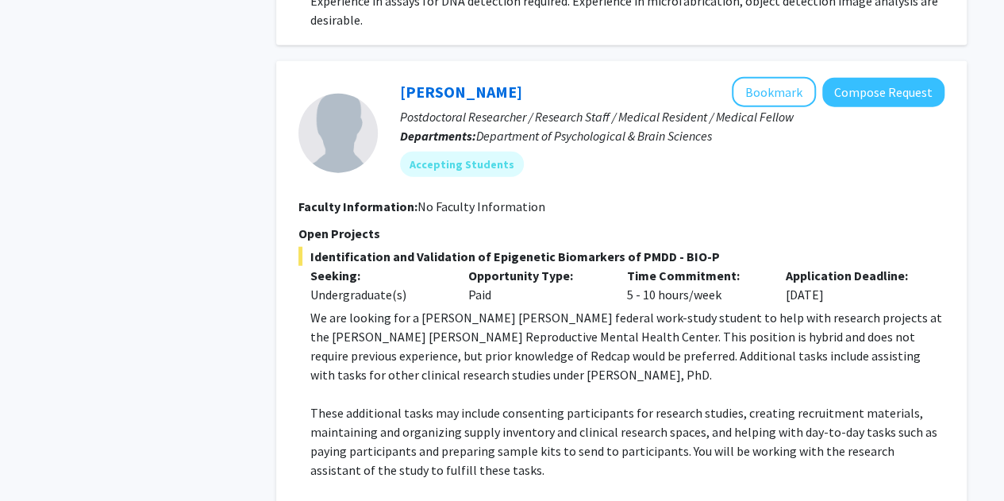
scroll to position [2075, 0]
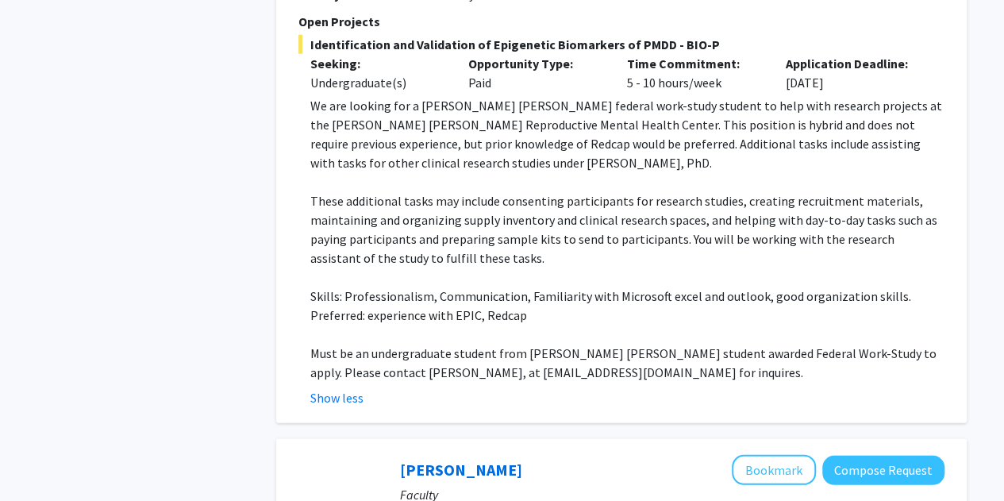
click at [439, 344] on p "Must be an undergraduate student from Johns Hopkins student awarded Federal Wor…" at bounding box center [627, 363] width 634 height 38
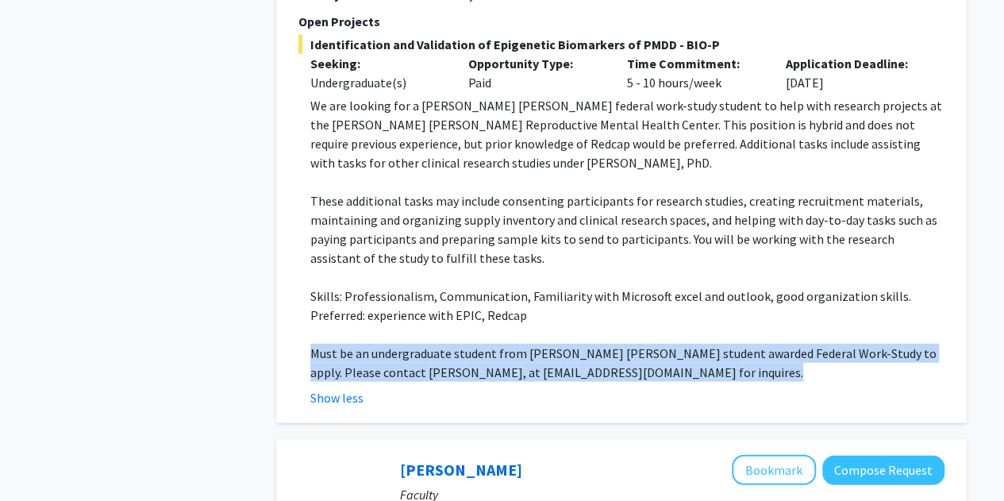
click at [439, 344] on p "Must be an undergraduate student from Johns Hopkins student awarded Federal Wor…" at bounding box center [627, 363] width 634 height 38
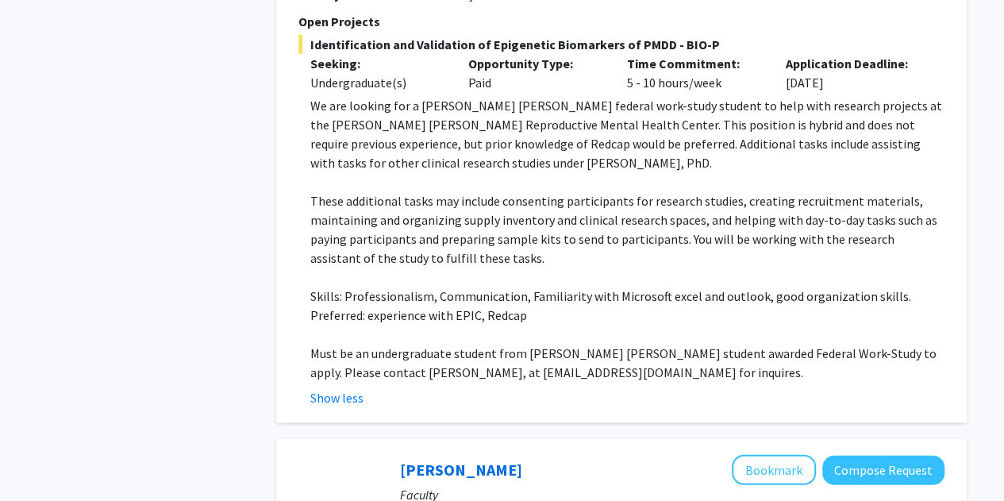
click at [532, 307] on fg-read-more "We are looking for a Johns Hopkins federal work-study student to help with rese…" at bounding box center [621, 251] width 646 height 311
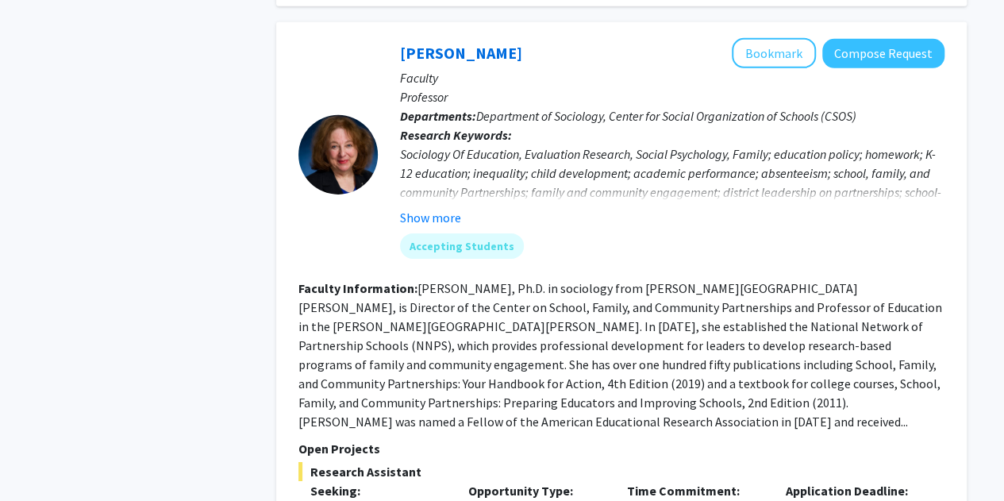
click at [390, 318] on fg-read-more "Joyce L. Epstein, Ph.D. in sociology from Johns Hopkins University, is Director…" at bounding box center [620, 354] width 644 height 149
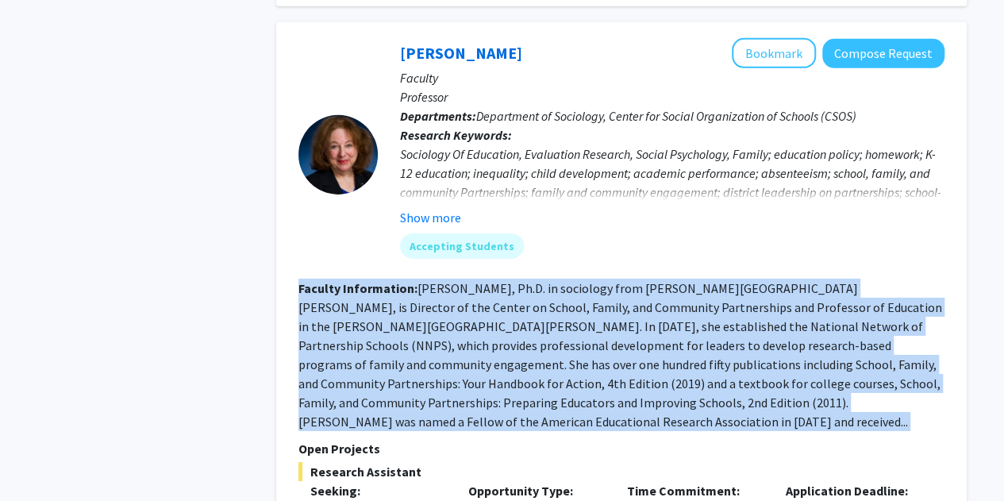
click at [390, 318] on fg-read-more "Joyce L. Epstein, Ph.D. in sociology from Johns Hopkins University, is Director…" at bounding box center [620, 354] width 644 height 149
click at [325, 303] on fg-read-more "Joyce L. Epstein, Ph.D. in sociology from Johns Hopkins University, is Director…" at bounding box center [620, 354] width 644 height 149
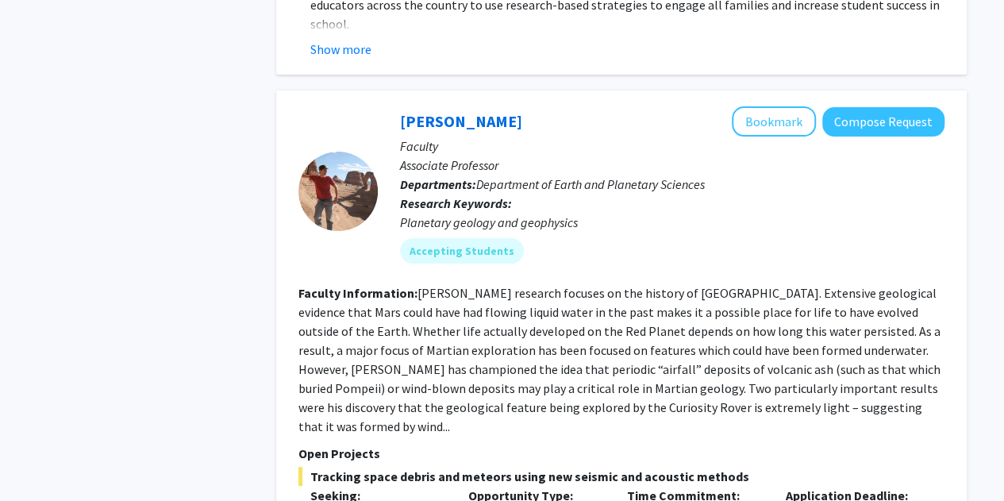
scroll to position [3077, 0]
click at [387, 297] on fg-read-more "Prof. Lewis’s research focuses on the history of Mars. Extensive geological evi…" at bounding box center [619, 358] width 642 height 149
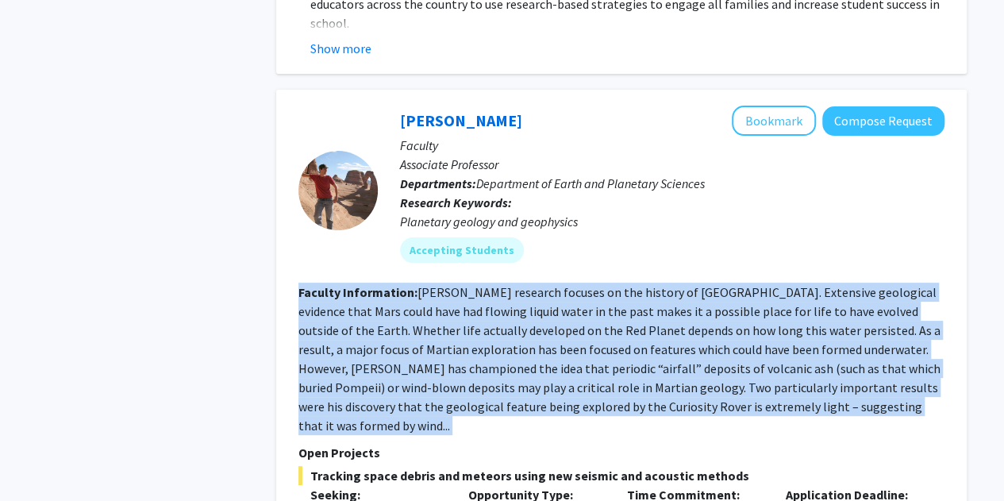
click at [387, 297] on fg-read-more "Prof. Lewis’s research focuses on the history of Mars. Extensive geological evi…" at bounding box center [619, 358] width 642 height 149
click at [352, 284] on fg-read-more "Prof. Lewis’s research focuses on the history of Mars. Extensive geological evi…" at bounding box center [619, 358] width 642 height 149
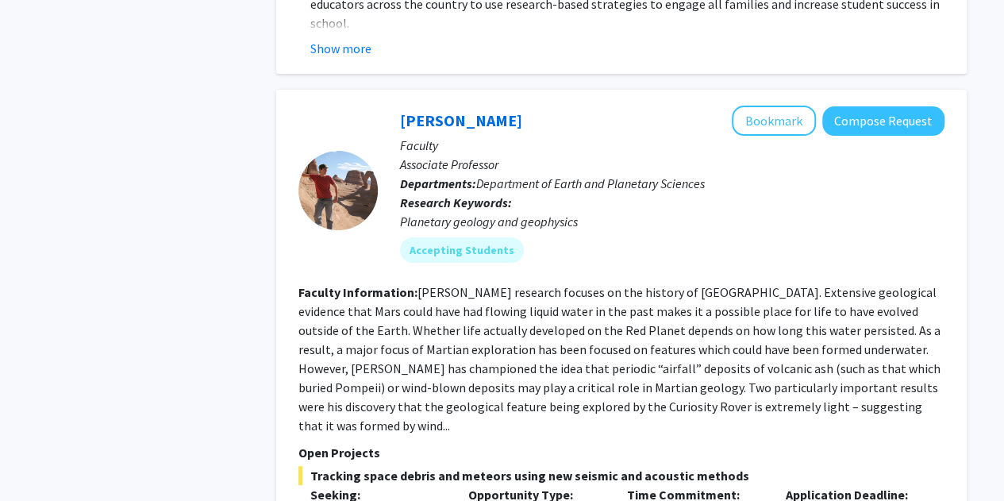
click at [321, 284] on fg-read-more "Prof. Lewis’s research focuses on the history of Mars. Extensive geological evi…" at bounding box center [619, 358] width 642 height 149
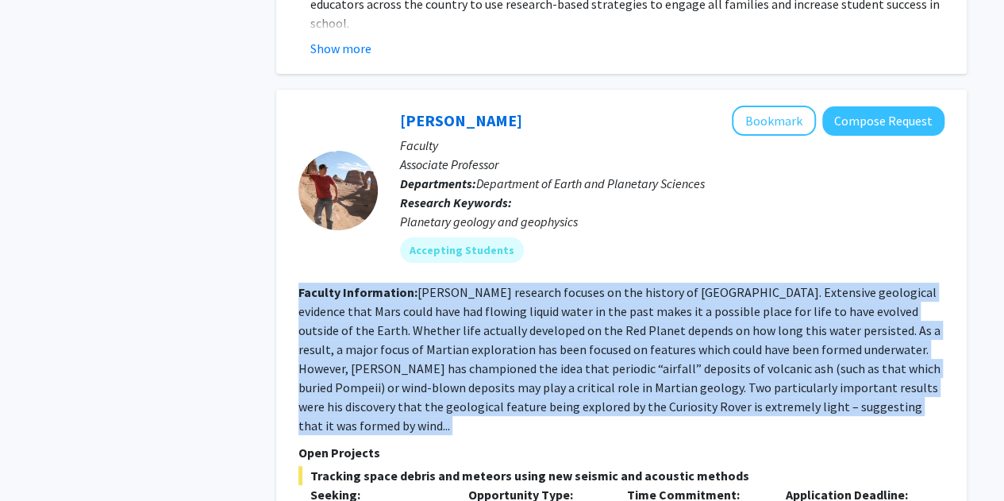
click at [321, 284] on fg-read-more "Prof. Lewis’s research focuses on the history of Mars. Extensive geological evi…" at bounding box center [619, 358] width 642 height 149
click at [425, 297] on fg-read-more "Prof. Lewis’s research focuses on the history of Mars. Extensive geological evi…" at bounding box center [619, 358] width 642 height 149
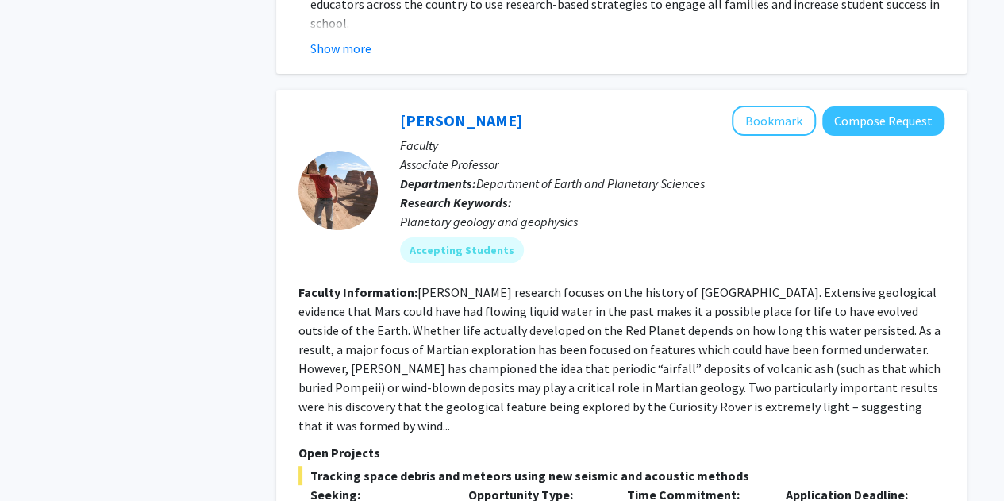
scroll to position [3320, 0]
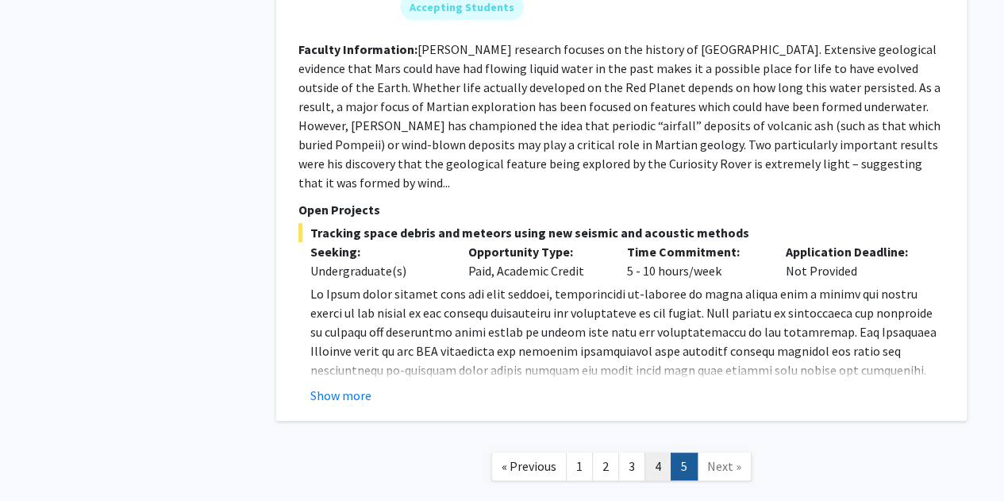
click at [654, 452] on link "4" at bounding box center [657, 466] width 27 height 28
